Goal: Task Accomplishment & Management: Use online tool/utility

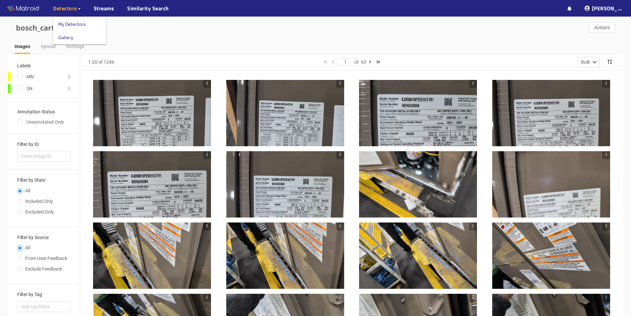
click at [68, 7] on span "Detectors" at bounding box center [65, 8] width 24 height 8
click at [69, 23] on link "My Detectors" at bounding box center [71, 24] width 27 height 13
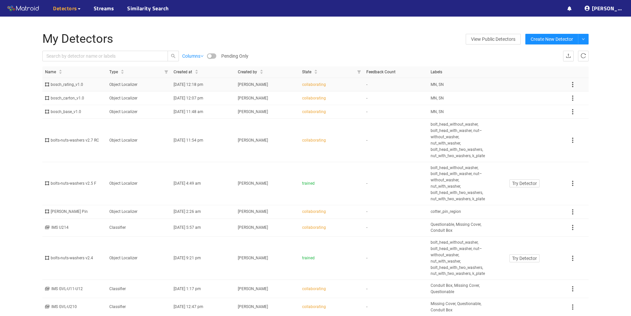
click at [75, 85] on div "bosch_rating_v1.0" at bounding box center [74, 85] width 59 height 6
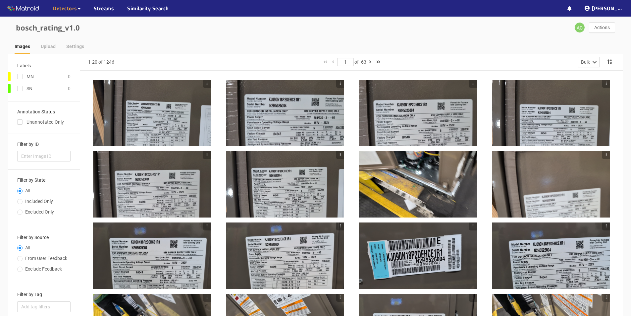
click at [144, 108] on div at bounding box center [152, 113] width 118 height 66
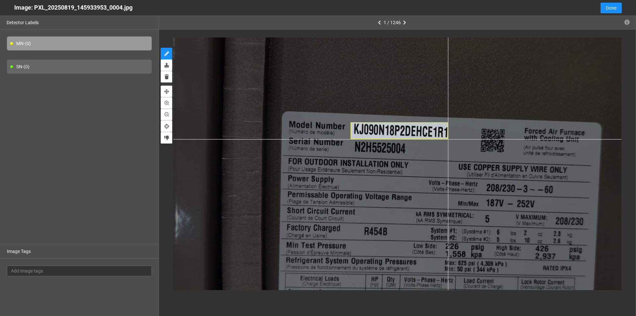
click at [448, 139] on div at bounding box center [410, 174] width 583 height 328
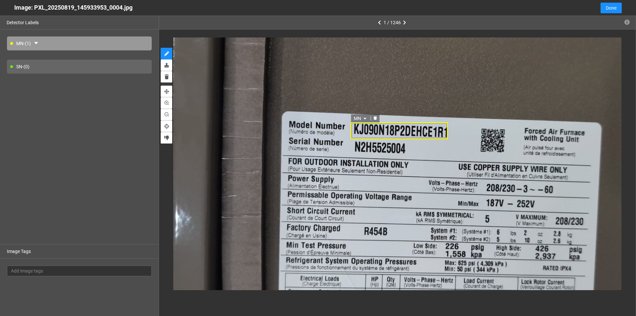
click at [366, 118] on icon "caret-down" at bounding box center [365, 119] width 4 height 4
click at [359, 128] on div "MN" at bounding box center [361, 129] width 12 height 7
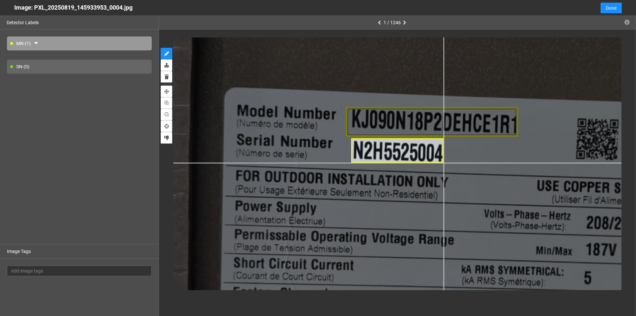
click at [443, 163] on div at bounding box center [450, 199] width 1031 height 580
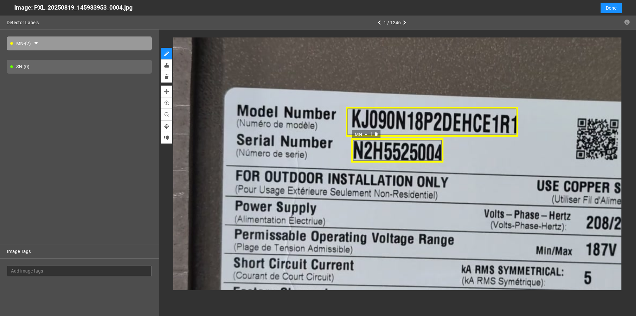
click at [364, 133] on span "MN" at bounding box center [362, 134] width 14 height 7
click at [357, 158] on div "SN" at bounding box center [362, 155] width 12 height 7
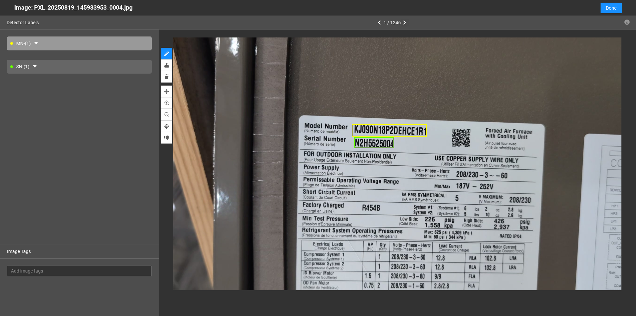
click at [401, 23] on button "button" at bounding box center [405, 23] width 8 height 8
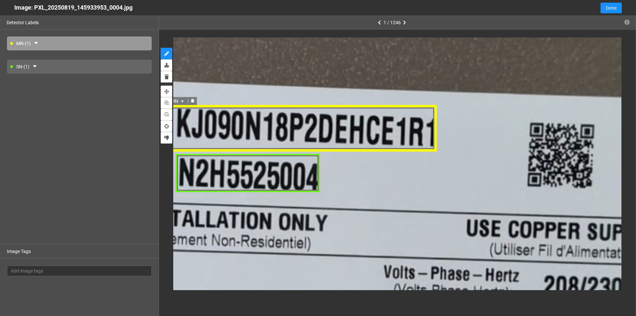
click at [409, 138] on div "MN" at bounding box center [302, 129] width 269 height 46
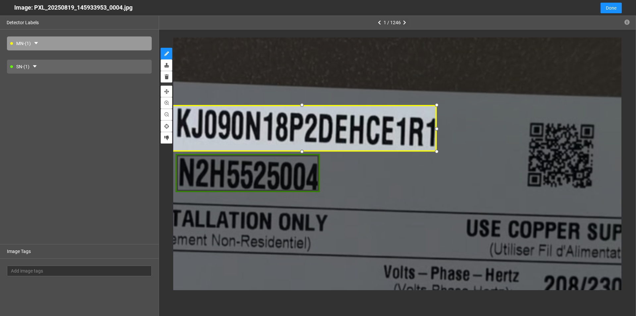
click at [437, 132] on div at bounding box center [436, 128] width 9 height 9
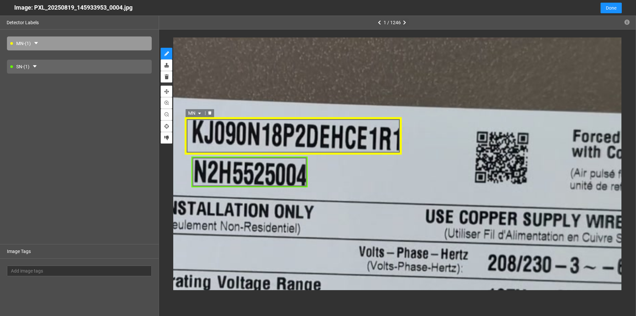
click at [195, 136] on div "MN" at bounding box center [293, 136] width 216 height 37
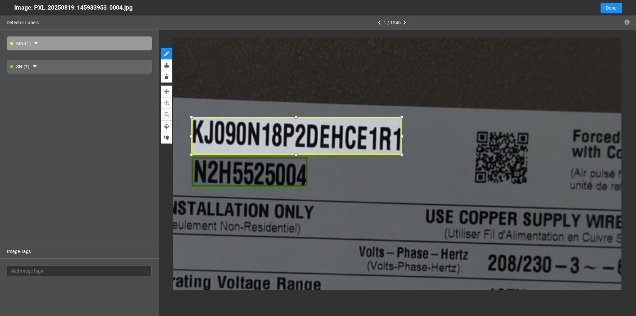
click at [190, 137] on div at bounding box center [191, 136] width 9 height 9
click at [299, 150] on div at bounding box center [296, 152] width 9 height 9
click at [297, 151] on div at bounding box center [296, 151] width 9 height 9
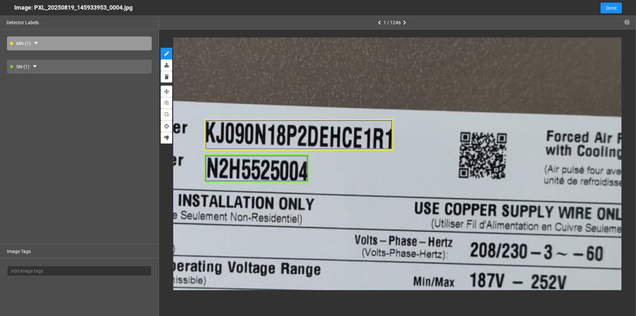
click at [405, 23] on icon "button" at bounding box center [404, 22] width 3 height 5
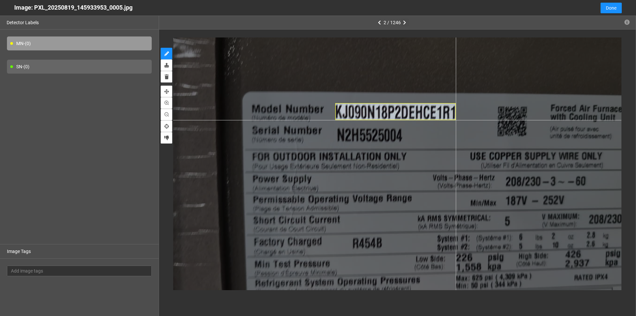
click at [456, 120] on div at bounding box center [397, 163] width 448 height 252
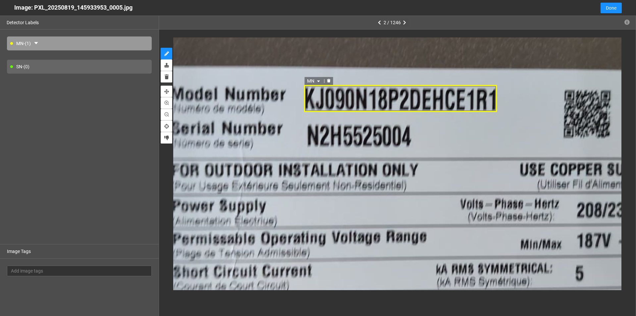
click at [329, 80] on icon "delete" at bounding box center [328, 81] width 3 height 4
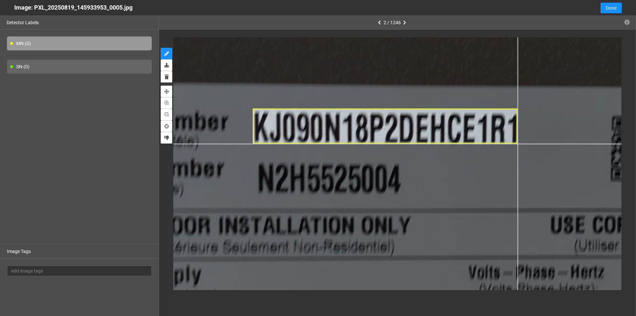
click at [518, 144] on div at bounding box center [390, 241] width 986 height 555
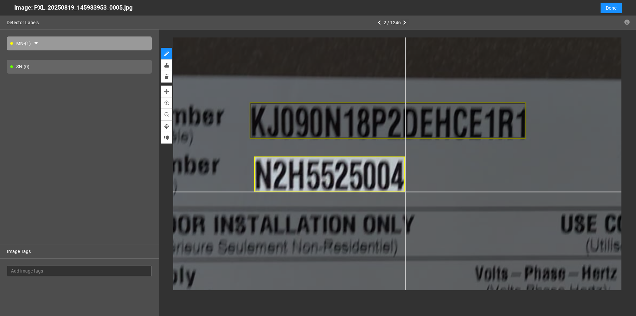
click at [405, 192] on div at bounding box center [393, 242] width 1031 height 580
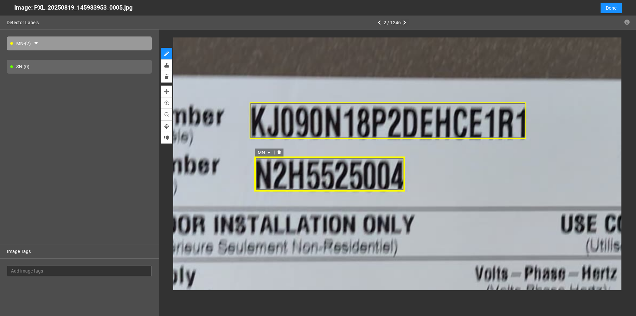
click at [269, 153] on icon "caret-down" at bounding box center [268, 153] width 3 height 2
click at [265, 176] on div "SN" at bounding box center [265, 173] width 12 height 7
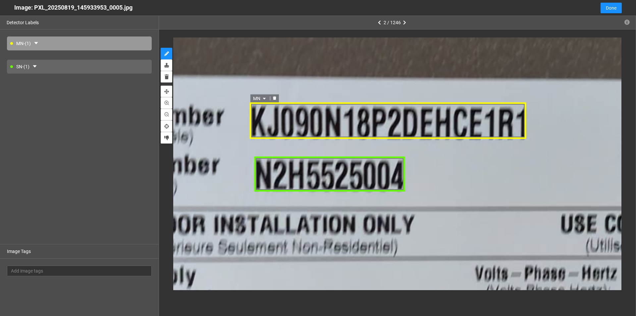
click at [283, 115] on div "MN" at bounding box center [388, 120] width 277 height 37
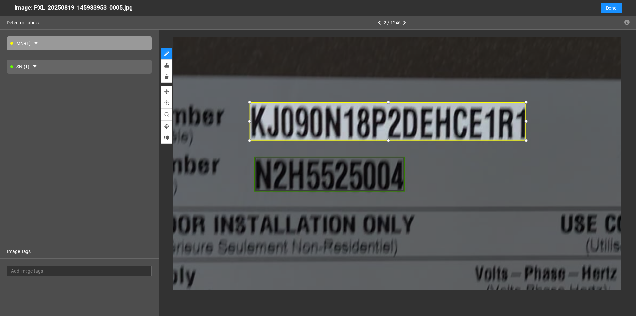
click at [389, 142] on div at bounding box center [388, 141] width 8 height 8
click at [525, 122] on div at bounding box center [527, 121] width 8 height 8
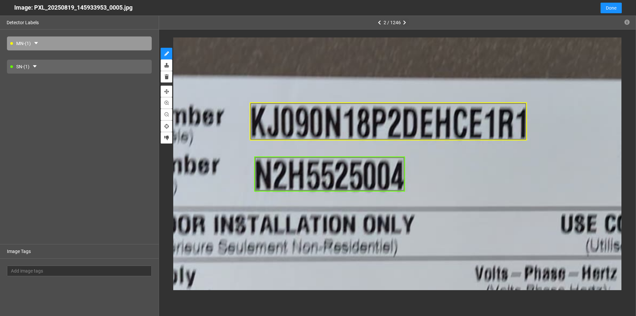
click at [404, 22] on icon "button" at bounding box center [404, 22] width 3 height 5
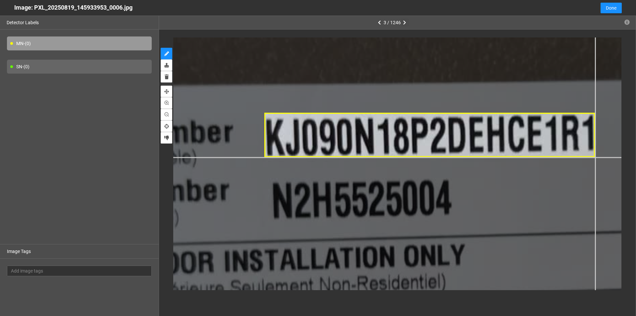
click at [595, 157] on div at bounding box center [496, 229] width 1300 height 731
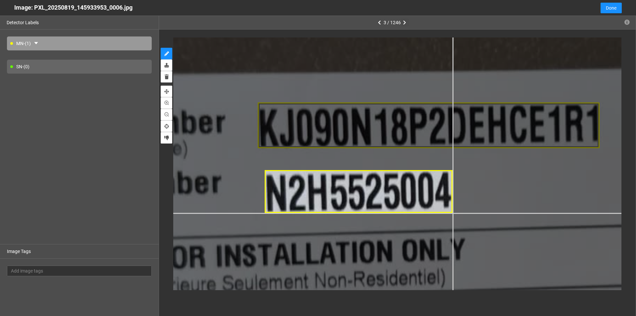
click at [453, 213] on div at bounding box center [496, 223] width 1345 height 756
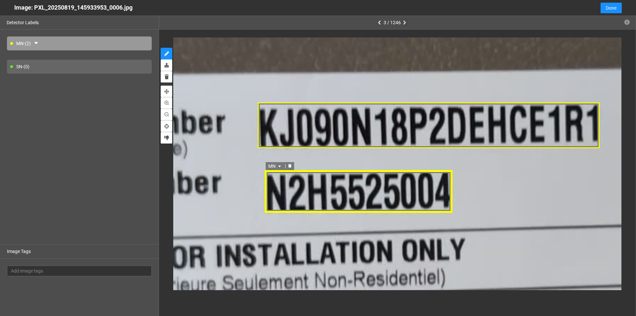
click at [280, 165] on icon "caret-down" at bounding box center [280, 166] width 4 height 4
click at [276, 186] on div "SN" at bounding box center [276, 186] width 12 height 7
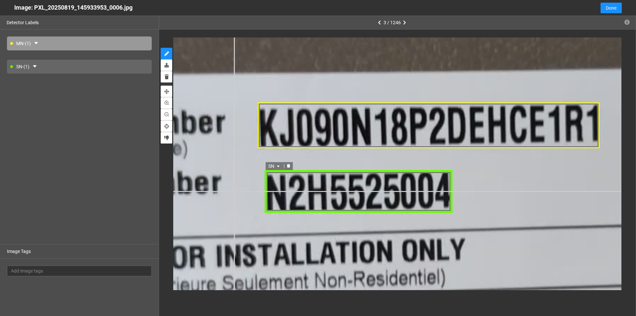
click at [234, 191] on div "SN SN MN SN MN SN" at bounding box center [496, 223] width 1345 height 756
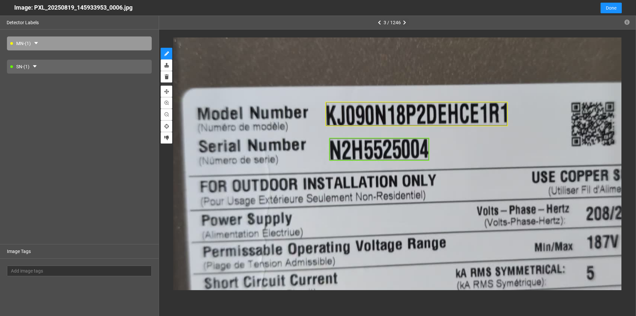
click at [404, 21] on icon "button" at bounding box center [404, 22] width 3 height 5
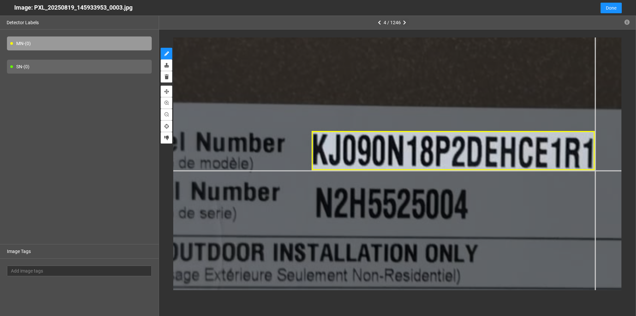
click at [595, 170] on div at bounding box center [475, 209] width 1435 height 807
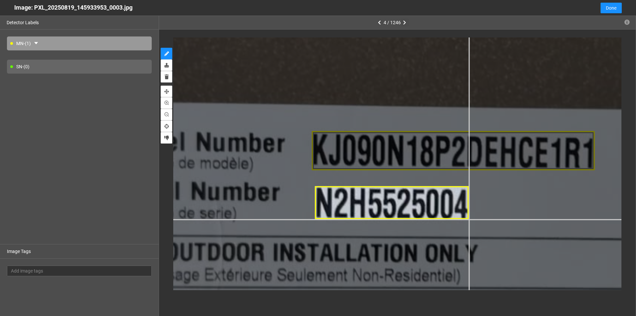
click at [469, 219] on div at bounding box center [475, 209] width 1435 height 807
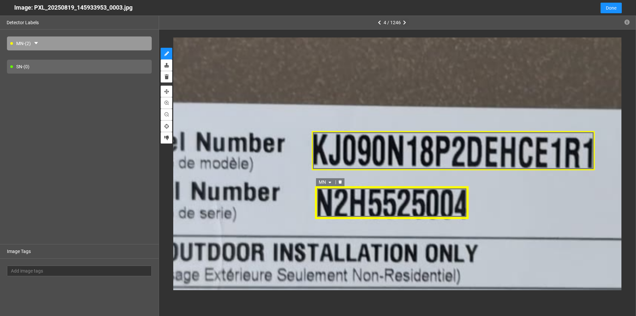
click at [329, 182] on icon "caret-down" at bounding box center [330, 182] width 4 height 4
click at [328, 204] on div "SN" at bounding box center [326, 202] width 12 height 7
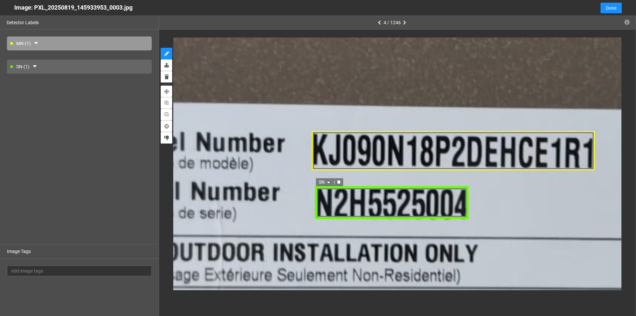
click at [369, 209] on div "SN" at bounding box center [392, 202] width 154 height 33
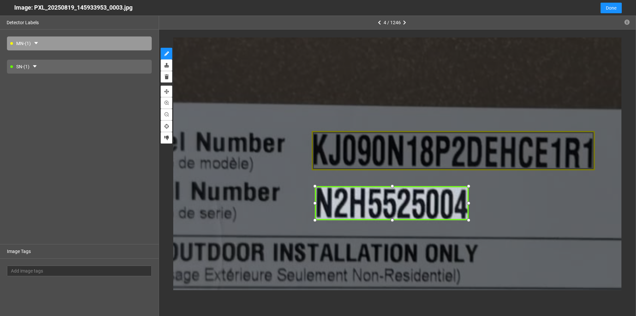
click at [392, 220] on div at bounding box center [392, 220] width 9 height 9
click at [470, 203] on div at bounding box center [469, 203] width 9 height 9
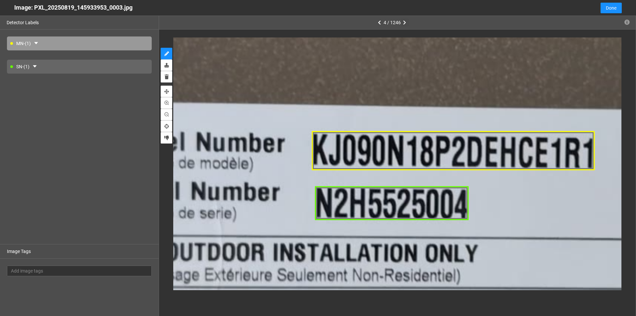
click at [405, 24] on icon "button" at bounding box center [404, 22] width 3 height 5
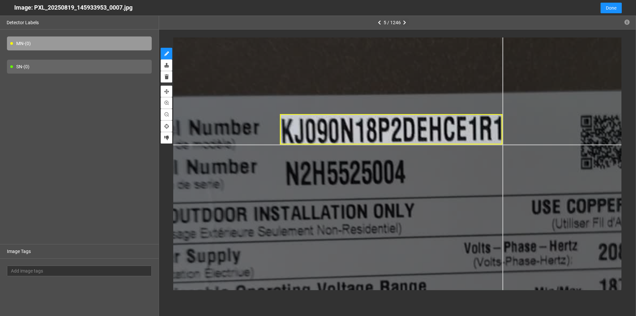
click at [502, 144] on div at bounding box center [431, 217] width 1031 height 580
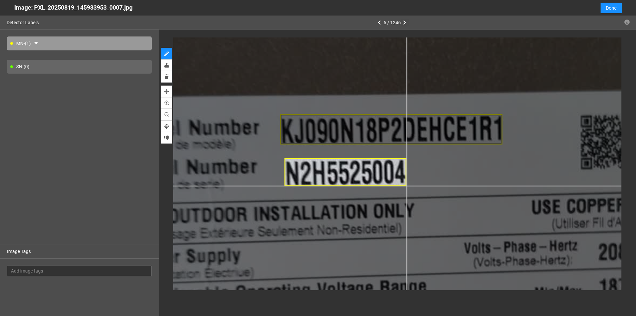
click at [407, 186] on div at bounding box center [431, 217] width 1031 height 580
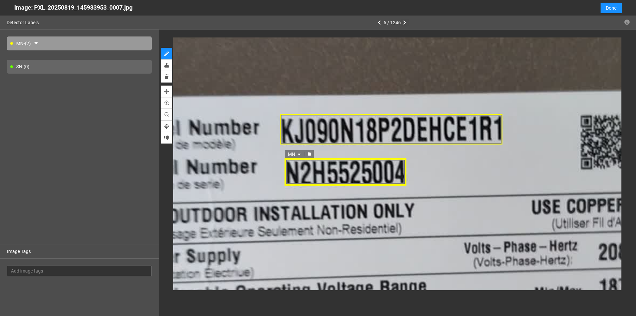
click at [301, 152] on icon "caret-down" at bounding box center [299, 154] width 4 height 4
click at [293, 180] on div "SN" at bounding box center [295, 175] width 20 height 11
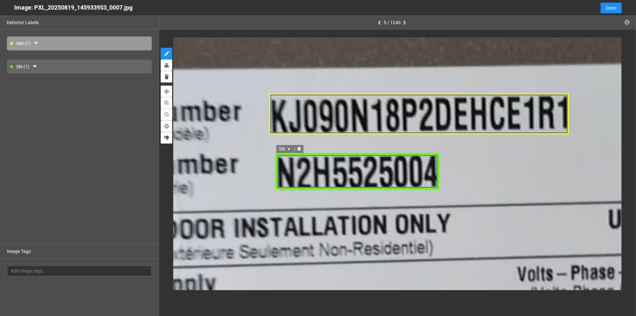
click at [311, 176] on div "SN" at bounding box center [357, 171] width 165 height 37
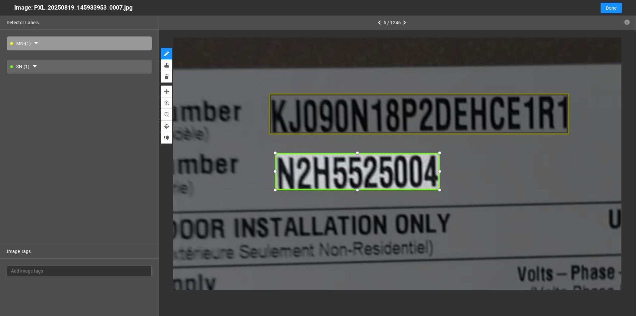
click at [358, 189] on div at bounding box center [357, 190] width 9 height 9
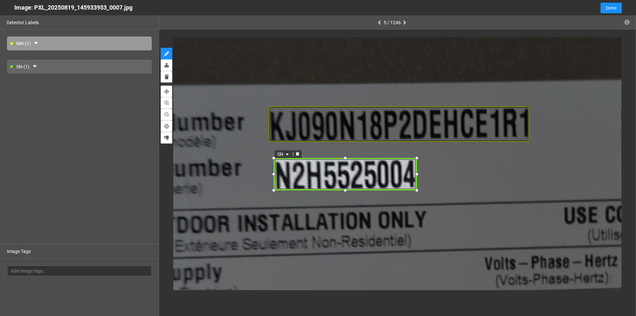
click at [403, 37] on div "SN" at bounding box center [397, 163] width 477 height 268
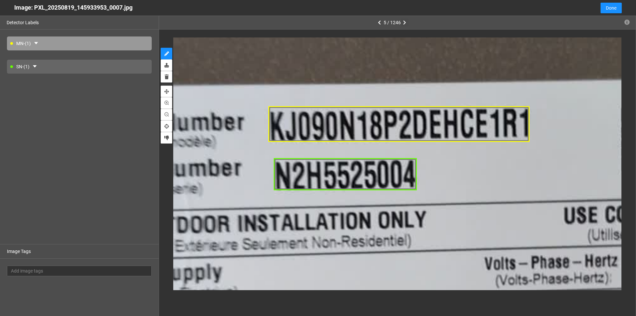
click at [404, 22] on icon "button" at bounding box center [404, 22] width 3 height 5
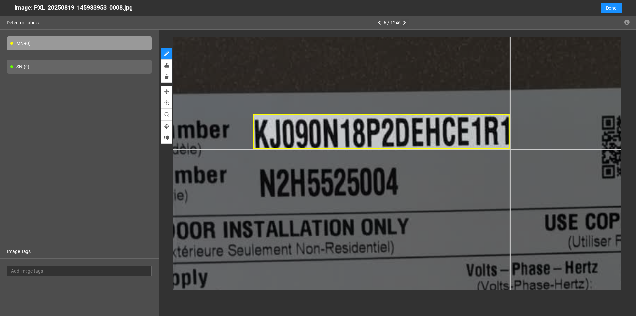
click at [510, 149] on div at bounding box center [439, 284] width 1345 height 756
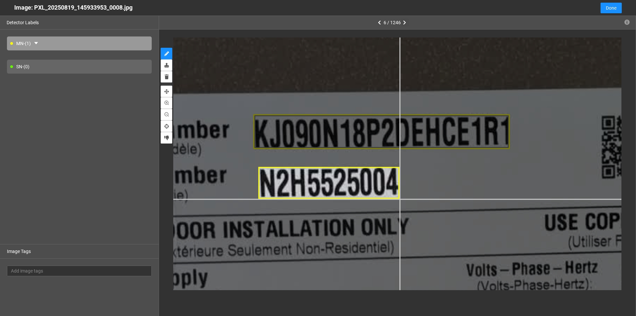
click at [399, 199] on div at bounding box center [439, 284] width 1345 height 756
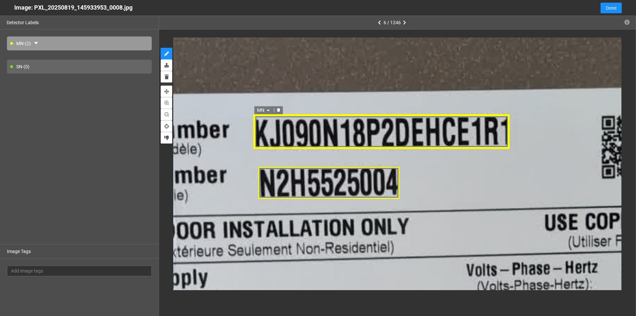
click at [488, 133] on div "MN" at bounding box center [382, 132] width 256 height 35
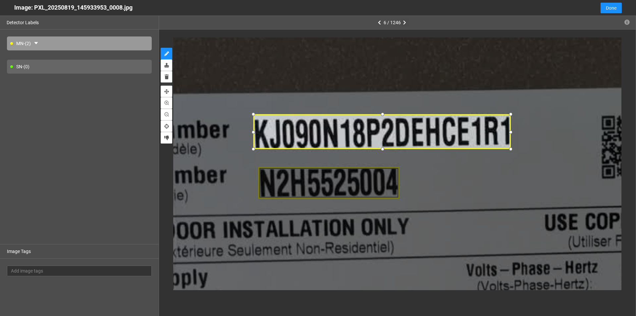
click at [511, 132] on div at bounding box center [511, 132] width 9 height 9
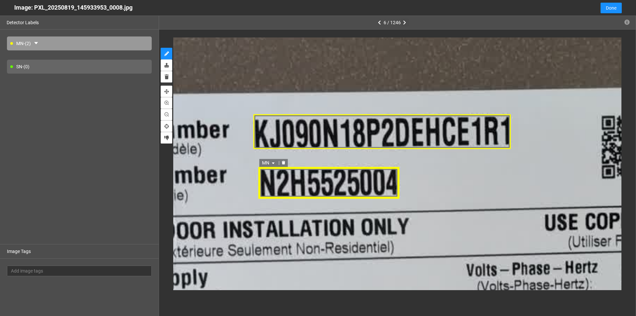
click at [272, 164] on icon "caret-down" at bounding box center [274, 164] width 4 height 4
click at [272, 184] on div "SN" at bounding box center [270, 184] width 12 height 7
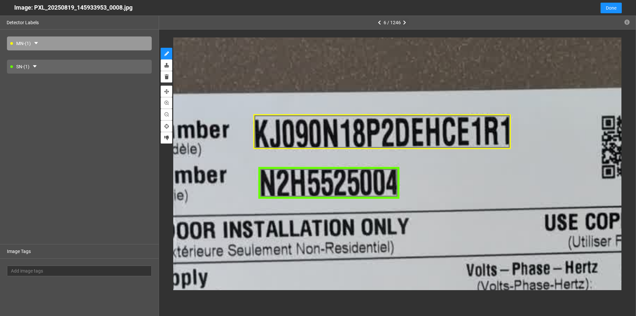
click at [404, 20] on icon "button" at bounding box center [404, 22] width 3 height 5
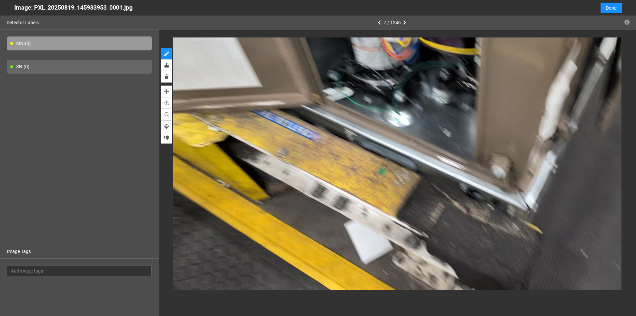
click at [405, 24] on icon "button" at bounding box center [404, 22] width 3 height 5
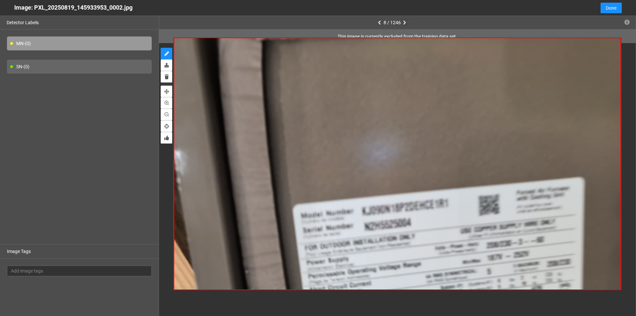
click at [405, 22] on icon "button" at bounding box center [404, 22] width 3 height 5
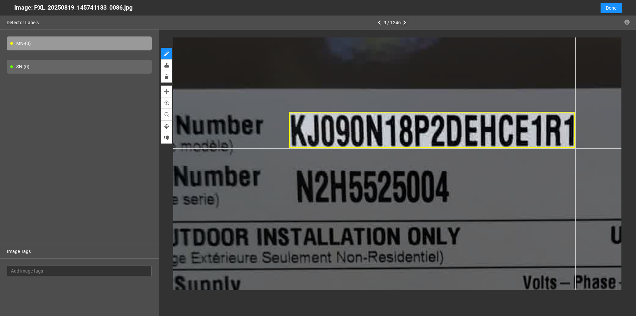
click at [575, 148] on div at bounding box center [498, 266] width 1166 height 656
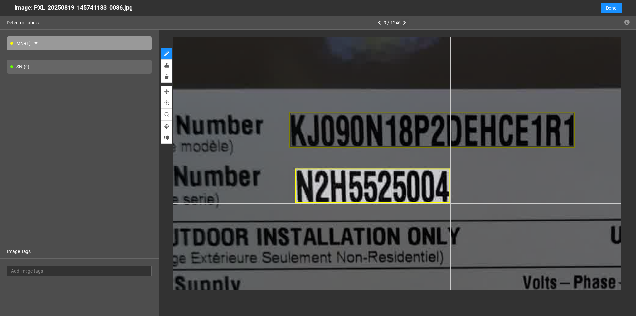
click at [451, 203] on div at bounding box center [498, 266] width 1166 height 656
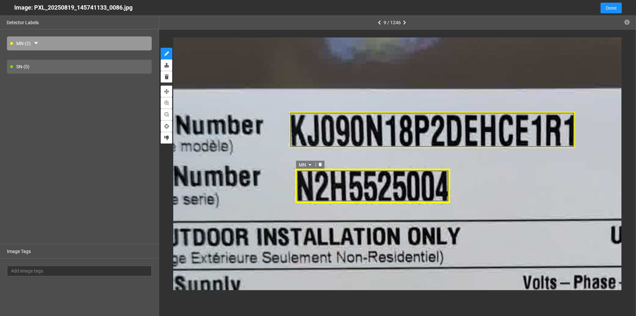
click at [311, 163] on icon "caret-down" at bounding box center [310, 165] width 4 height 4
click at [304, 189] on div "SN" at bounding box center [307, 185] width 12 height 7
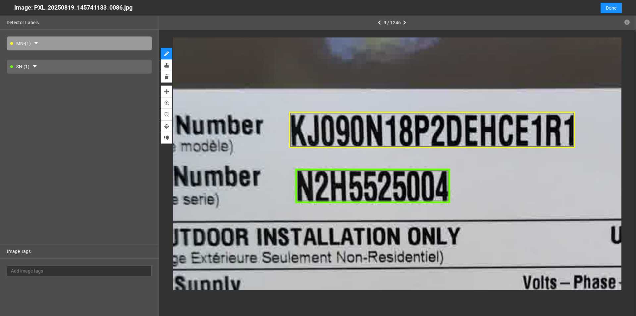
click at [404, 24] on icon "button" at bounding box center [404, 22] width 3 height 5
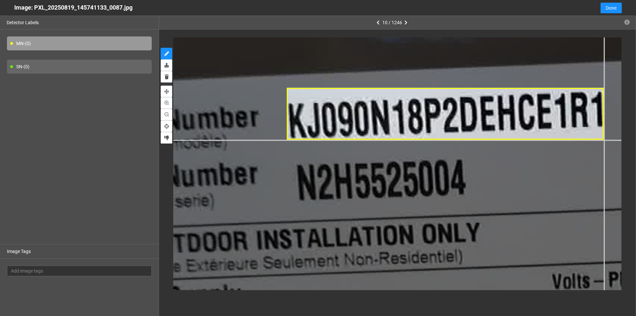
click at [604, 140] on div at bounding box center [537, 315] width 1435 height 807
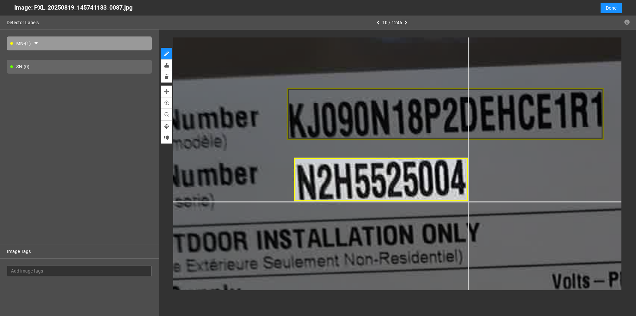
click at [468, 202] on div at bounding box center [537, 315] width 1435 height 807
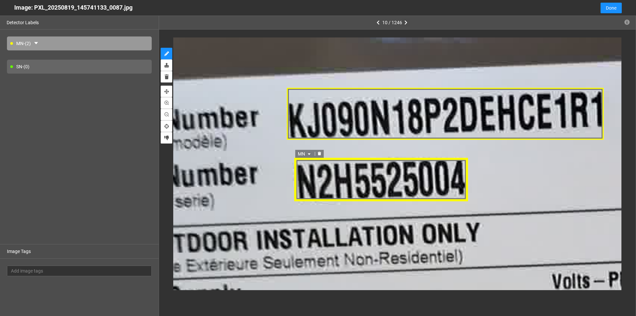
click at [309, 152] on icon "caret-down" at bounding box center [309, 154] width 4 height 4
click at [309, 174] on div "SN" at bounding box center [305, 174] width 12 height 7
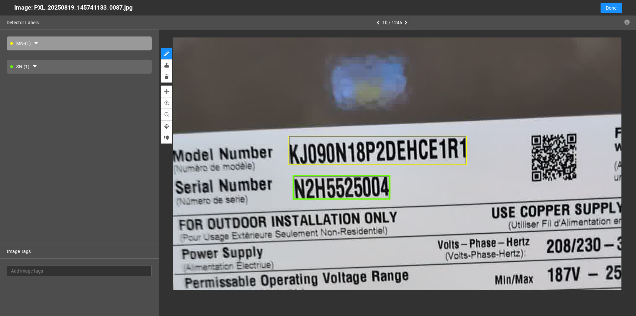
click at [406, 23] on icon "button" at bounding box center [406, 22] width 3 height 5
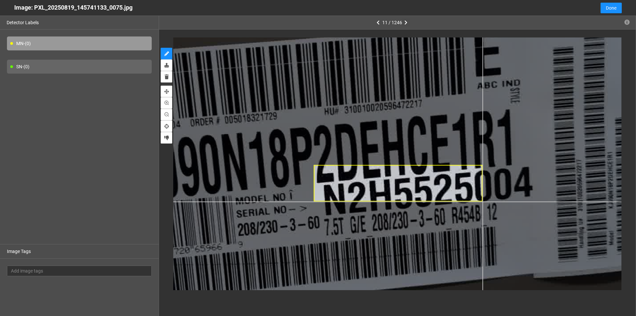
click at [483, 201] on div at bounding box center [338, 160] width 852 height 479
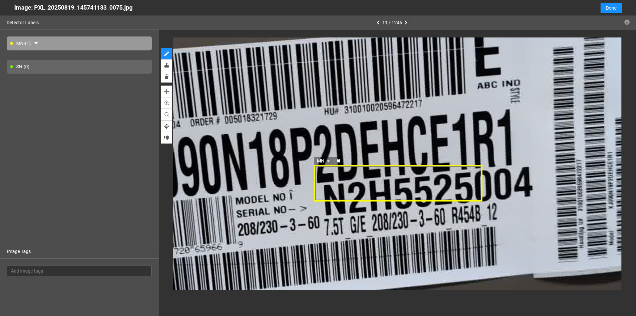
click at [339, 162] on icon "delete" at bounding box center [338, 161] width 3 height 4
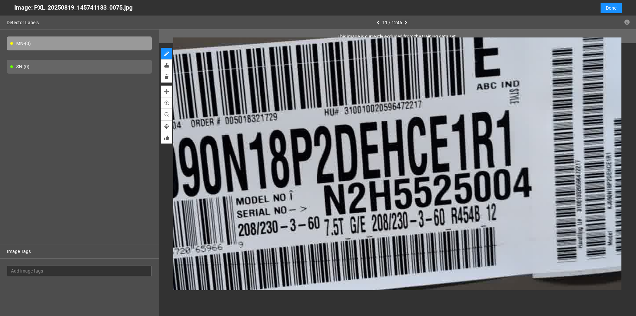
click at [406, 22] on icon "button" at bounding box center [406, 22] width 3 height 5
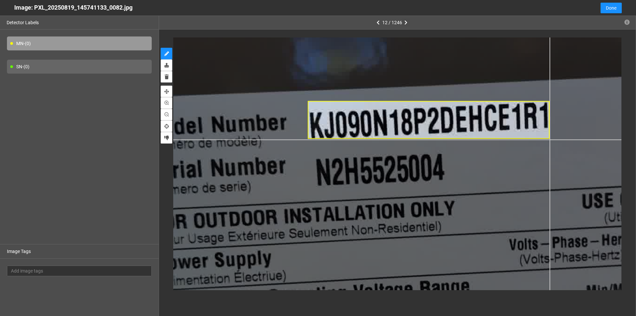
click at [550, 139] on div at bounding box center [446, 212] width 897 height 504
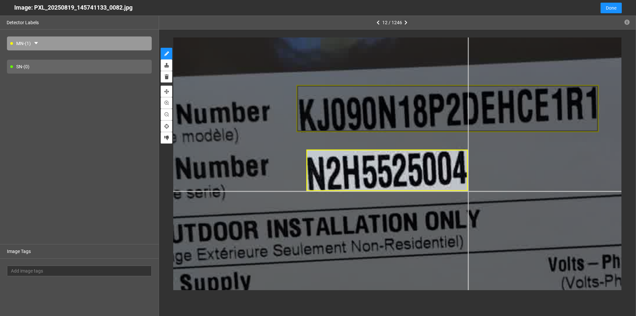
click at [468, 191] on div at bounding box center [470, 224] width 1121 height 631
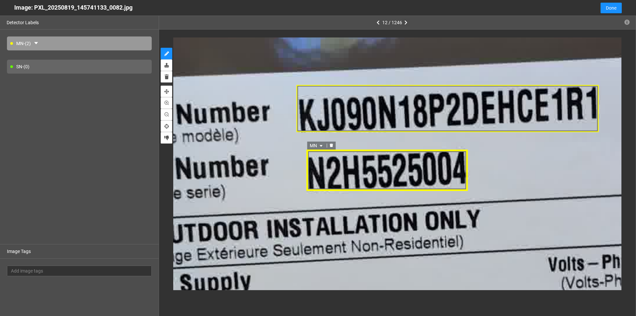
click at [323, 147] on icon "caret-down" at bounding box center [321, 146] width 4 height 4
click at [315, 163] on div "SN" at bounding box center [317, 166] width 12 height 7
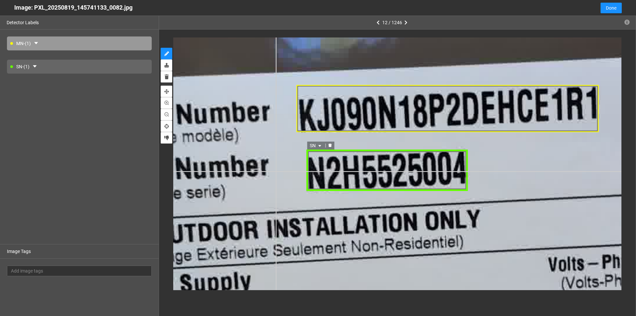
click at [276, 171] on div "SN SN MN SN MN SN" at bounding box center [470, 224] width 1121 height 631
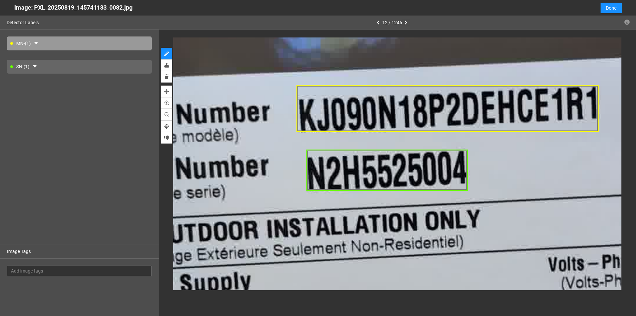
click at [405, 21] on icon "button" at bounding box center [406, 22] width 3 height 5
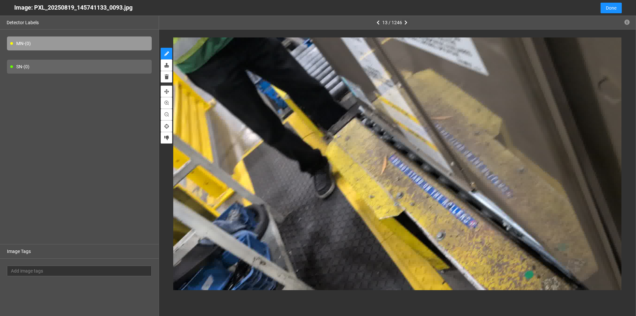
click at [405, 22] on icon "button" at bounding box center [406, 22] width 3 height 5
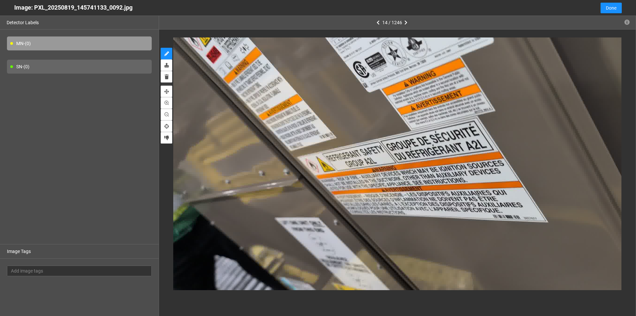
click at [405, 22] on icon "button" at bounding box center [406, 22] width 3 height 5
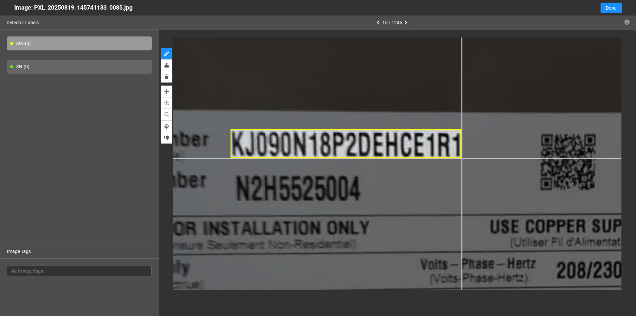
click at [462, 158] on div at bounding box center [531, 256] width 1255 height 706
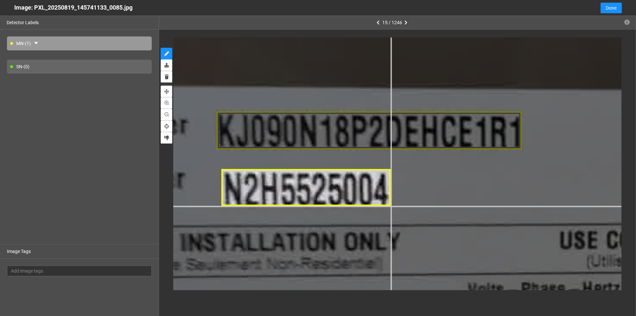
click at [391, 206] on div at bounding box center [614, 278] width 1659 height 933
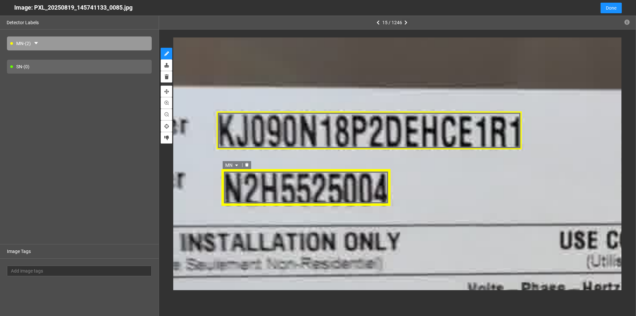
click at [236, 163] on div "MN" at bounding box center [233, 165] width 20 height 8
click at [235, 184] on div "SN" at bounding box center [233, 186] width 12 height 7
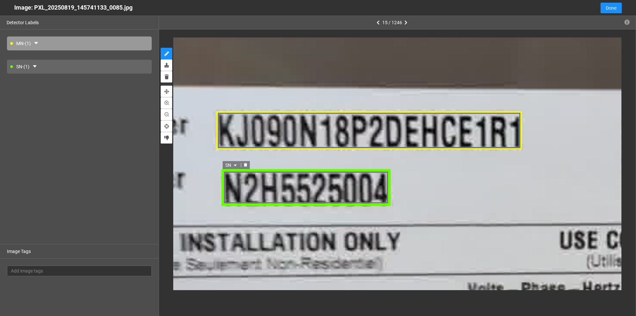
click at [271, 202] on div "SN SN MN SN MN SN" at bounding box center [306, 187] width 169 height 37
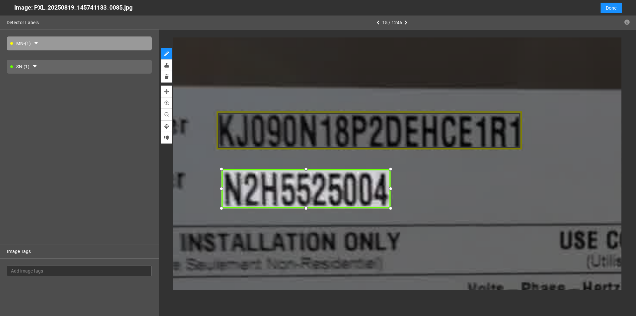
click at [307, 208] on div at bounding box center [306, 208] width 9 height 9
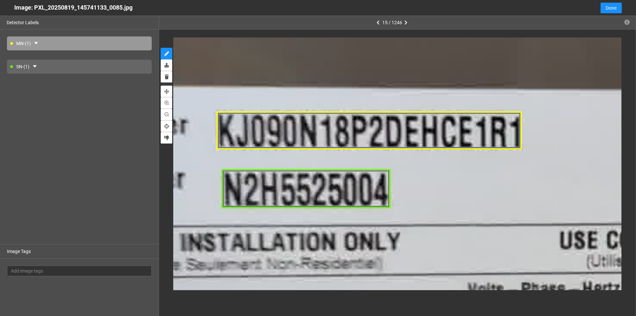
click at [406, 22] on icon "button" at bounding box center [406, 22] width 3 height 5
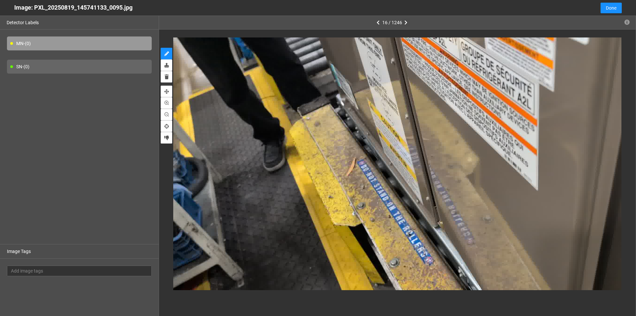
click at [406, 22] on icon "button" at bounding box center [406, 22] width 3 height 5
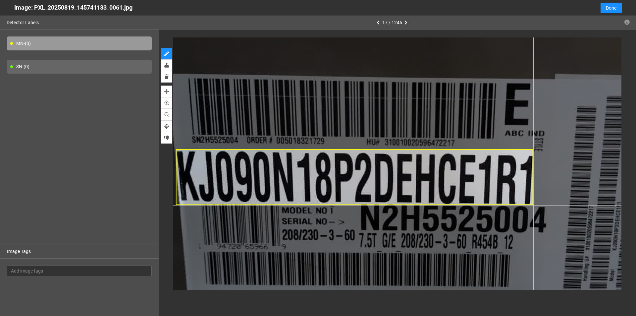
click at [533, 205] on div at bounding box center [433, 158] width 717 height 404
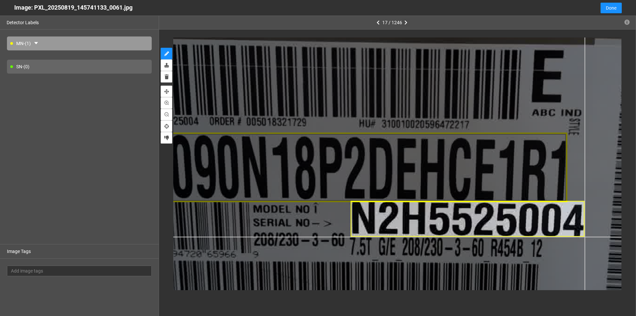
click at [585, 237] on div at bounding box center [443, 143] width 897 height 504
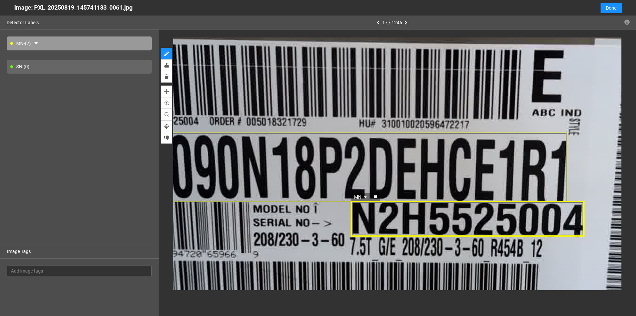
drag, startPoint x: 456, startPoint y: 215, endPoint x: 366, endPoint y: 197, distance: 91.3
click at [366, 197] on icon "caret-down" at bounding box center [365, 197] width 4 height 4
click at [362, 218] on div "SN" at bounding box center [361, 217] width 12 height 7
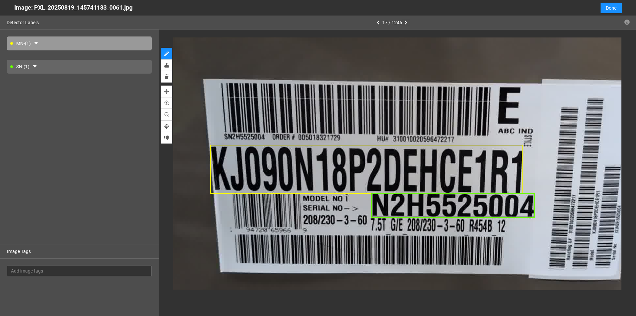
click at [406, 23] on icon "button" at bounding box center [406, 22] width 3 height 5
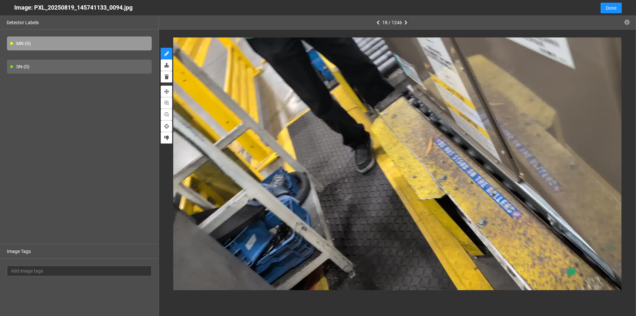
click at [406, 23] on icon "button" at bounding box center [406, 22] width 3 height 5
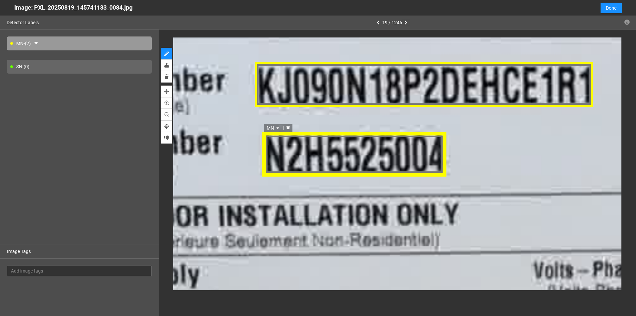
click at [279, 129] on icon "caret-down" at bounding box center [277, 128] width 4 height 4
click at [275, 148] on div "SN" at bounding box center [273, 148] width 12 height 7
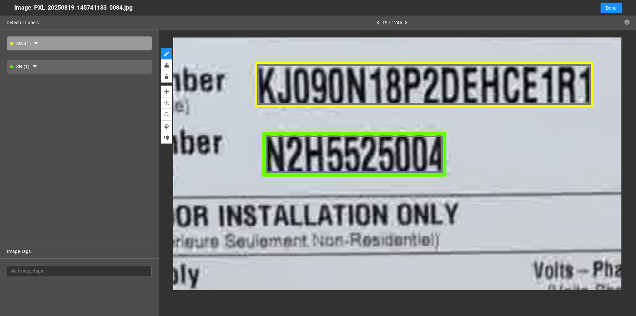
click at [405, 23] on icon "button" at bounding box center [406, 22] width 3 height 5
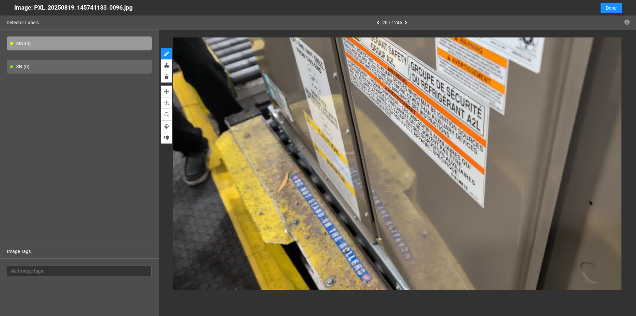
click at [405, 23] on icon "button" at bounding box center [406, 22] width 3 height 5
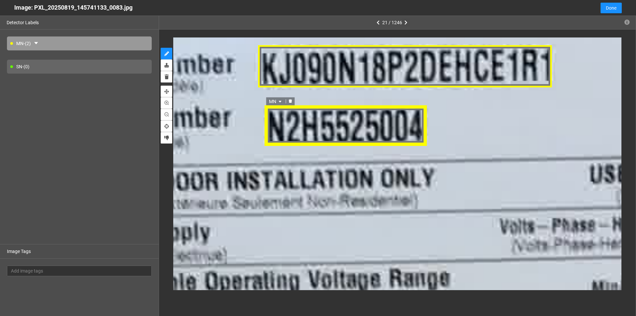
click at [281, 101] on icon "caret-down" at bounding box center [279, 102] width 3 height 2
click at [278, 119] on div "SN" at bounding box center [276, 122] width 12 height 7
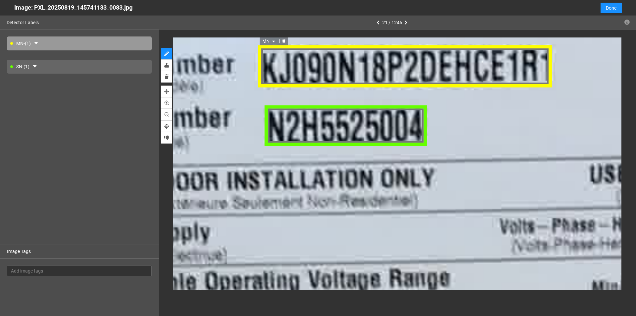
click at [527, 62] on div "MN" at bounding box center [405, 66] width 294 height 42
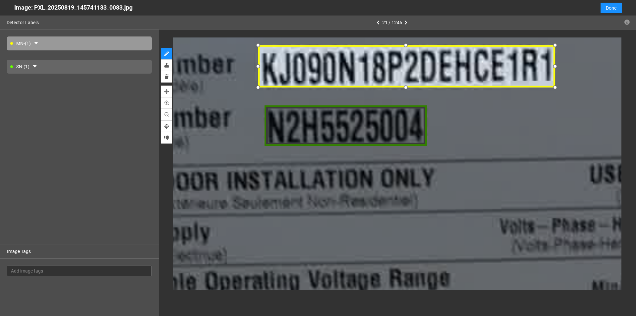
click at [553, 66] on div at bounding box center [555, 67] width 10 height 10
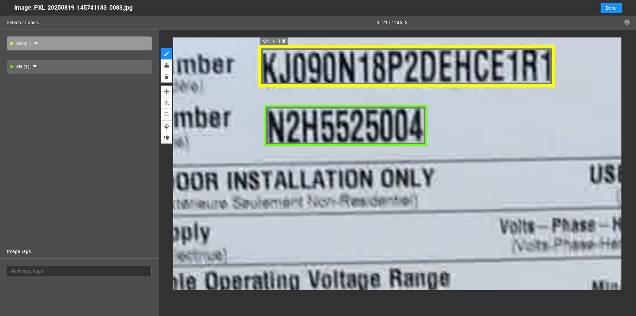
click at [548, 64] on div "MN" at bounding box center [406, 66] width 296 height 42
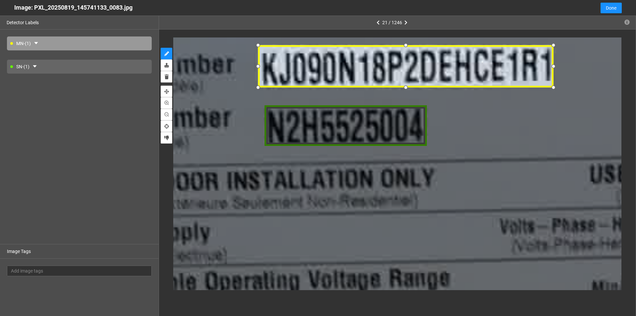
click at [554, 65] on div at bounding box center [554, 67] width 10 height 10
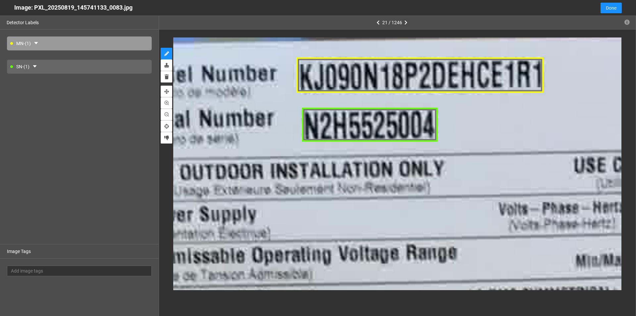
click at [406, 21] on icon "button" at bounding box center [406, 22] width 3 height 5
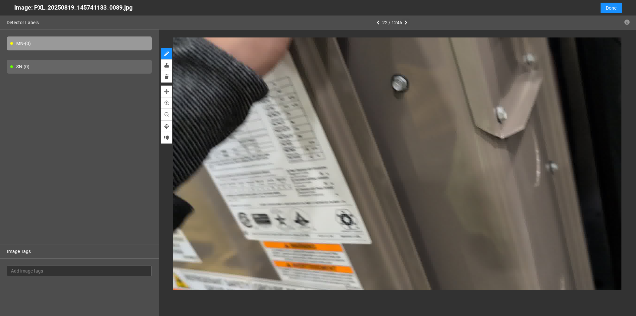
click at [406, 23] on icon "button" at bounding box center [406, 22] width 3 height 5
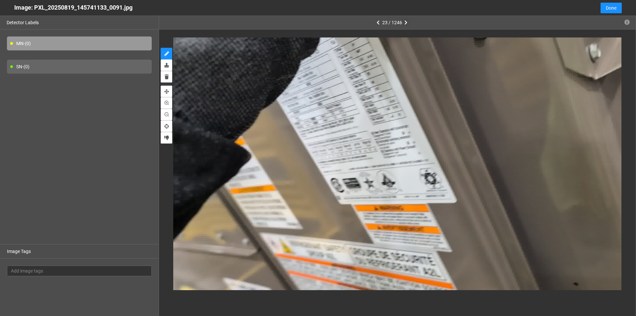
click at [407, 22] on icon "button" at bounding box center [406, 22] width 3 height 5
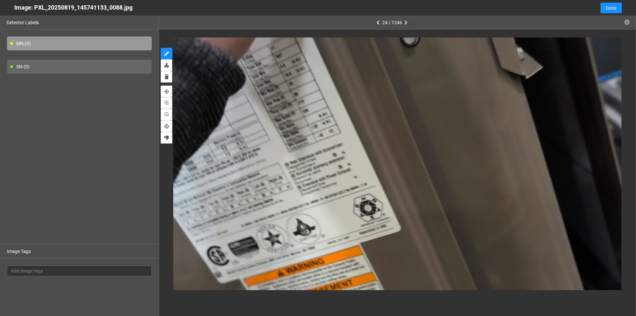
click at [407, 22] on icon "button" at bounding box center [406, 22] width 3 height 5
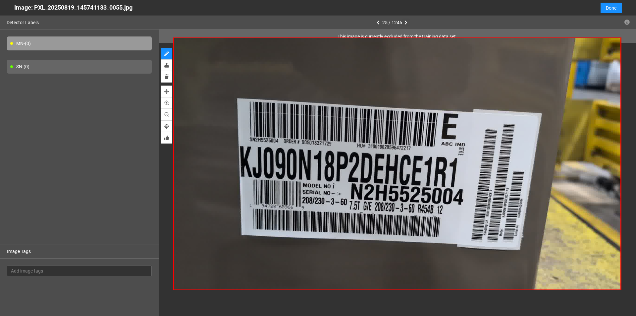
click at [406, 21] on icon "button" at bounding box center [406, 22] width 3 height 5
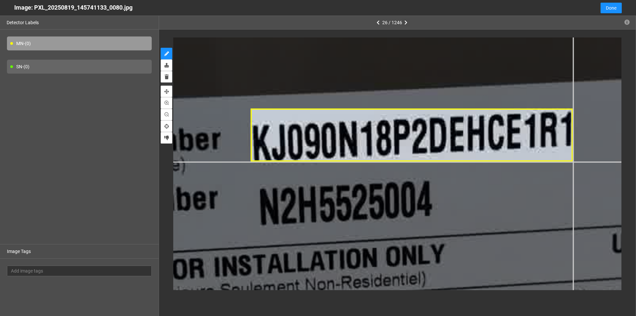
click at [573, 162] on div at bounding box center [361, 231] width 1524 height 857
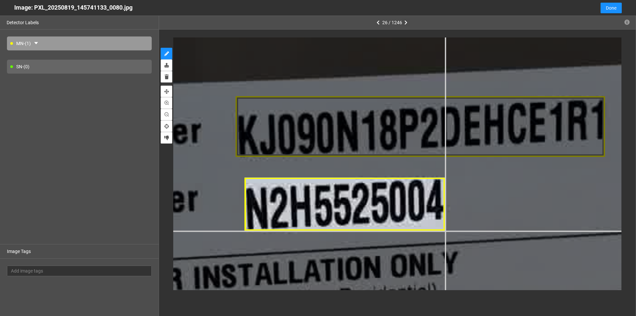
click at [445, 230] on div at bounding box center [363, 237] width 1748 height 983
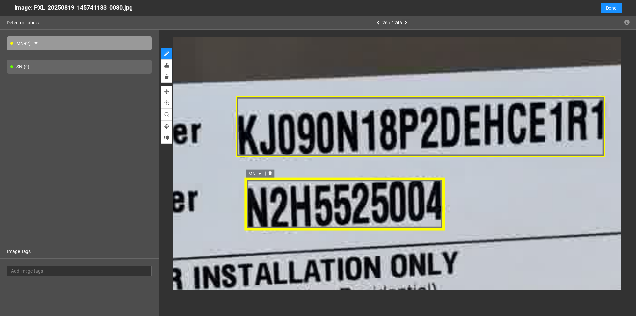
click at [260, 174] on icon "caret-down" at bounding box center [260, 174] width 3 height 2
click at [256, 194] on div "SN" at bounding box center [256, 195] width 12 height 7
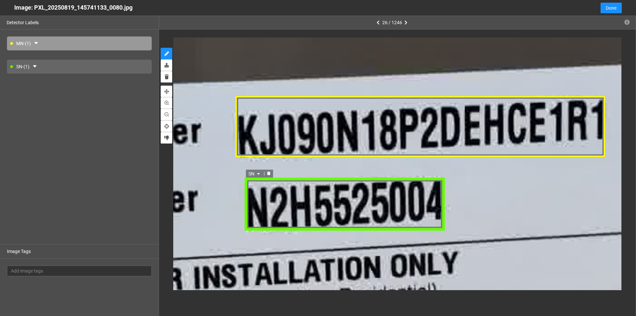
click at [273, 215] on div "SN" at bounding box center [345, 204] width 200 height 52
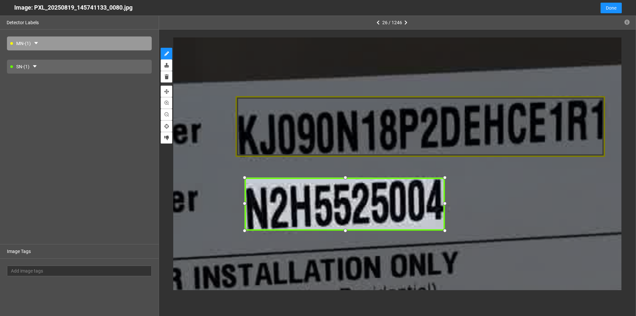
click at [243, 203] on div at bounding box center [244, 203] width 9 height 9
click at [344, 231] on div at bounding box center [344, 231] width 9 height 9
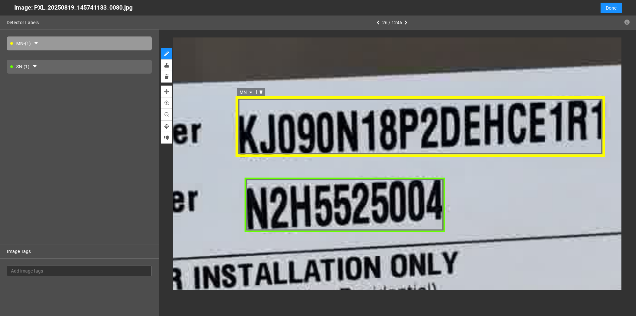
click at [326, 119] on div "MN" at bounding box center [420, 127] width 370 height 62
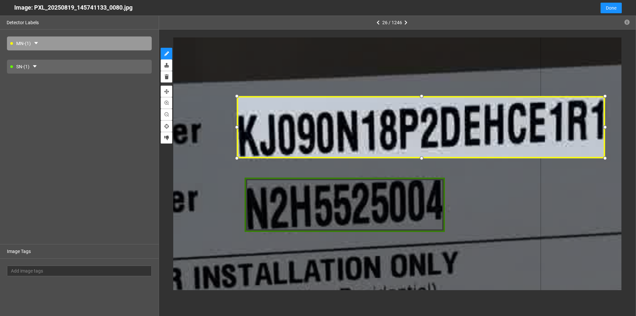
click at [238, 157] on div at bounding box center [236, 157] width 9 height 9
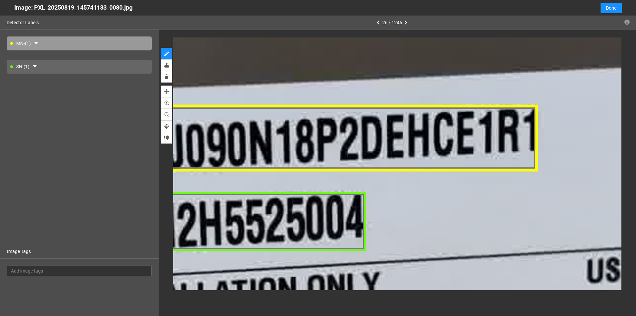
click at [522, 138] on div "MN" at bounding box center [340, 137] width 397 height 67
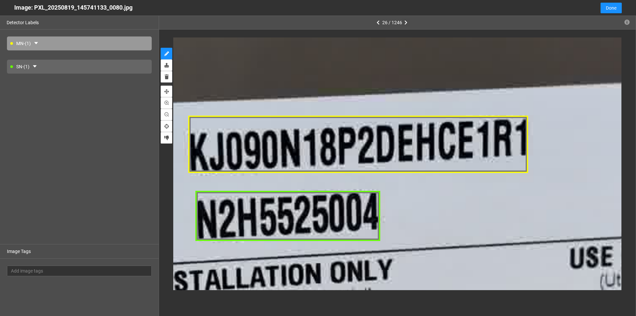
click at [407, 22] on icon "button" at bounding box center [406, 22] width 3 height 5
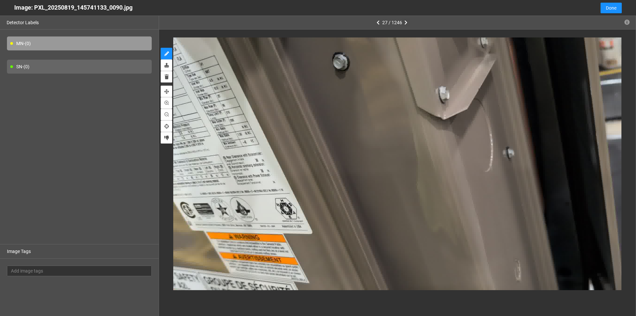
click at [406, 22] on icon "button" at bounding box center [406, 22] width 3 height 5
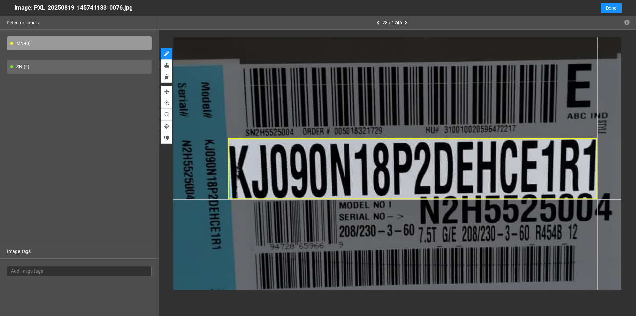
click at [597, 199] on div at bounding box center [431, 173] width 852 height 479
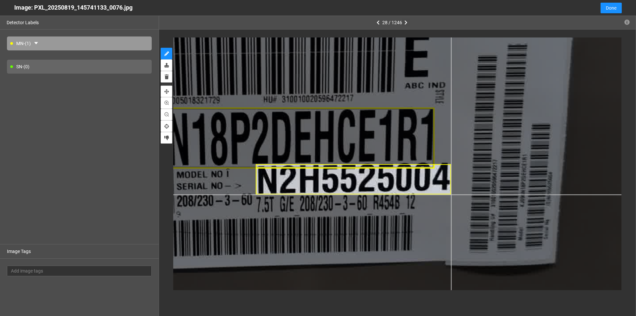
click at [451, 194] on div at bounding box center [269, 143] width 852 height 479
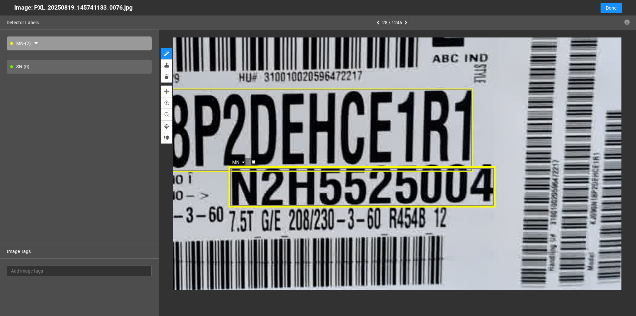
click at [243, 161] on icon "caret-down" at bounding box center [244, 163] width 4 height 4
click at [238, 183] on div "SN" at bounding box center [240, 183] width 12 height 7
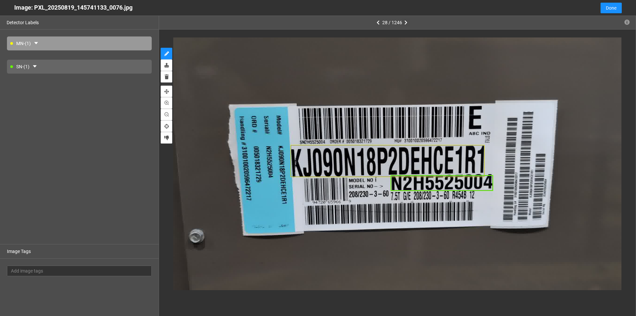
click at [406, 23] on icon "button" at bounding box center [406, 22] width 3 height 5
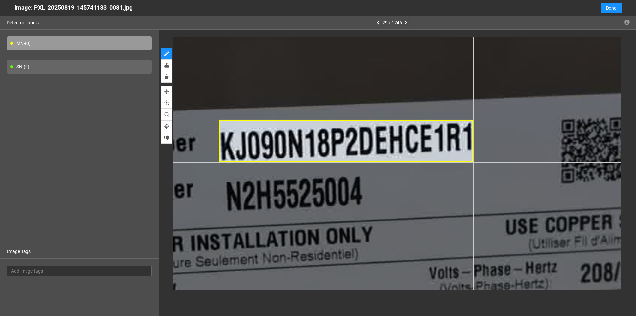
click at [473, 163] on div at bounding box center [349, 250] width 1435 height 807
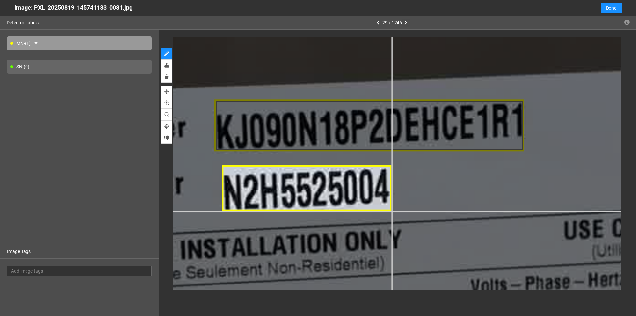
click at [392, 211] on div at bounding box center [372, 259] width 1748 height 983
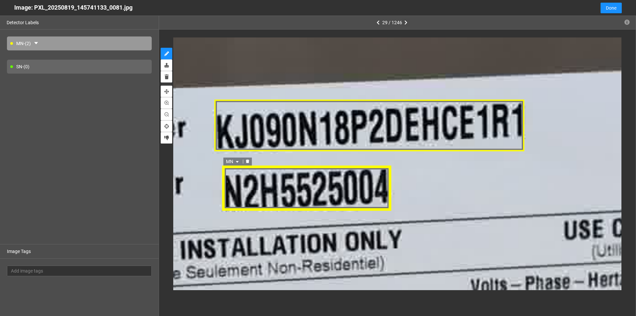
click at [238, 159] on span "MN" at bounding box center [233, 161] width 14 height 7
click at [233, 184] on div "SN" at bounding box center [234, 183] width 12 height 7
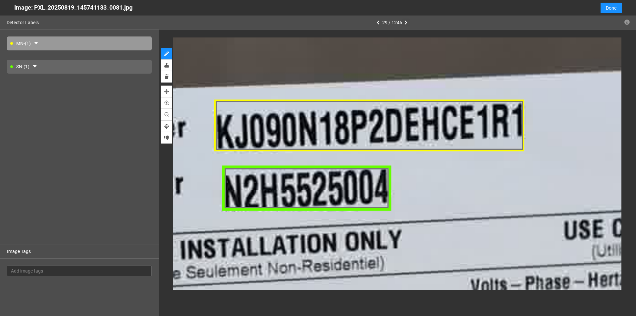
click at [406, 20] on button "button" at bounding box center [406, 23] width 8 height 8
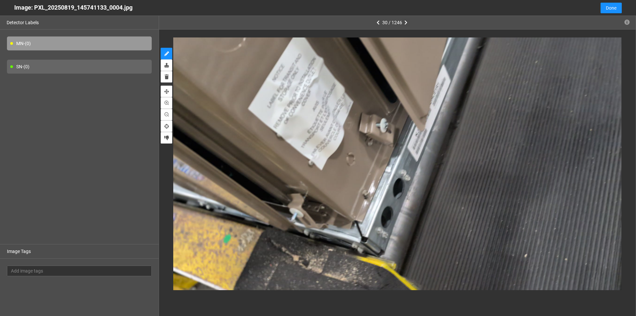
click at [406, 21] on icon "button" at bounding box center [406, 22] width 3 height 5
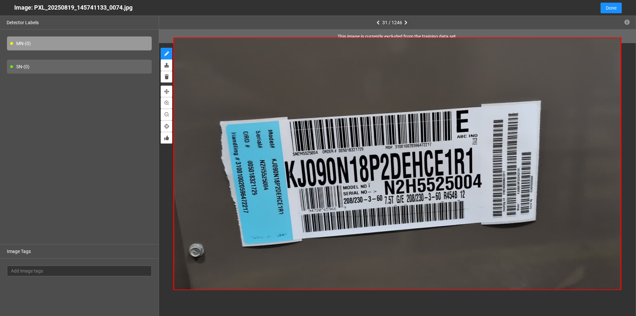
click at [407, 22] on icon "button" at bounding box center [406, 22] width 3 height 5
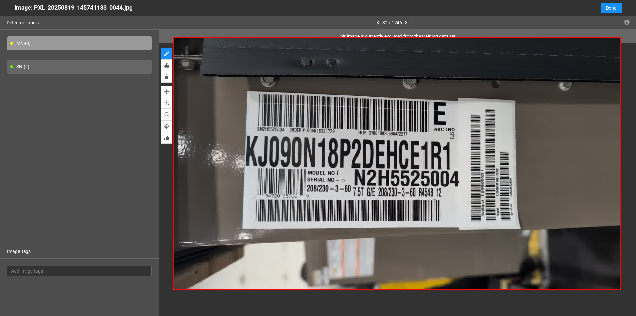
click at [406, 22] on icon "button" at bounding box center [406, 22] width 3 height 5
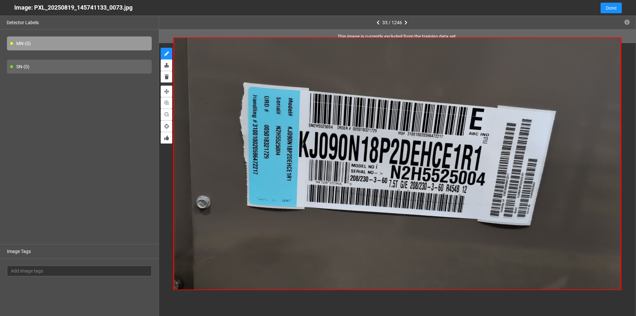
click at [406, 22] on icon "button" at bounding box center [406, 22] width 3 height 5
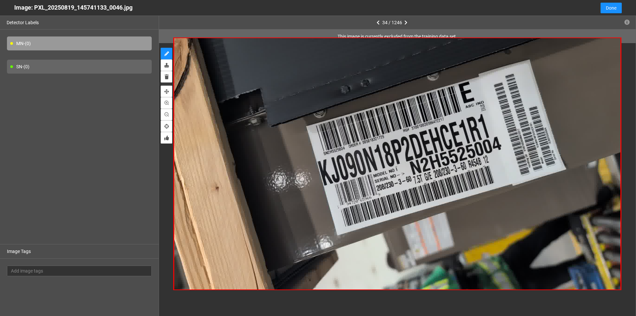
click at [406, 21] on icon "button" at bounding box center [406, 22] width 3 height 5
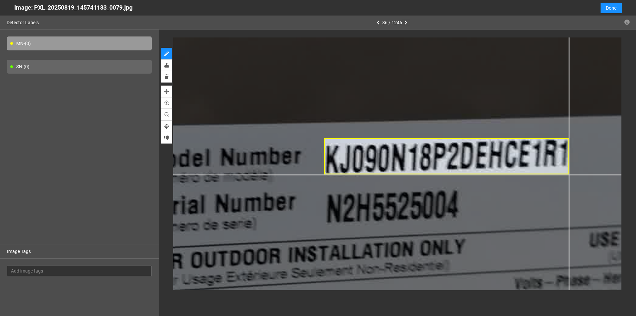
click at [569, 174] on div at bounding box center [345, 170] width 1166 height 656
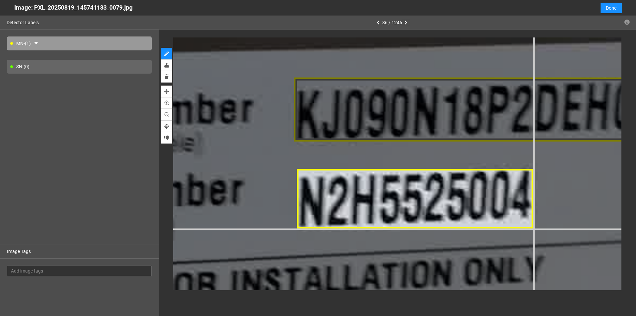
click at [533, 229] on div at bounding box center [331, 133] width 2062 height 1160
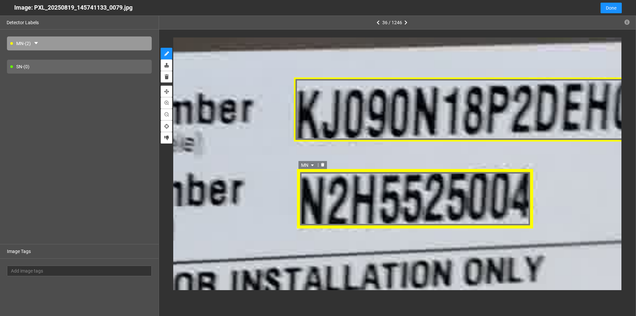
click at [312, 168] on span "MN" at bounding box center [309, 164] width 14 height 7
click at [304, 184] on div "SN" at bounding box center [309, 185] width 12 height 7
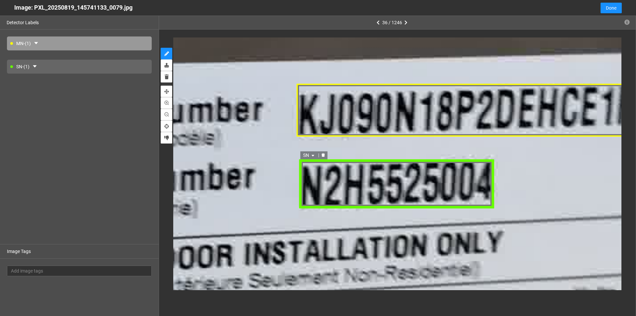
click at [349, 185] on div "SN" at bounding box center [396, 184] width 195 height 50
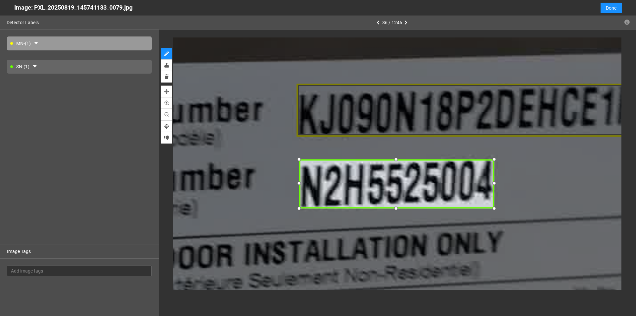
click at [298, 184] on div at bounding box center [298, 183] width 9 height 9
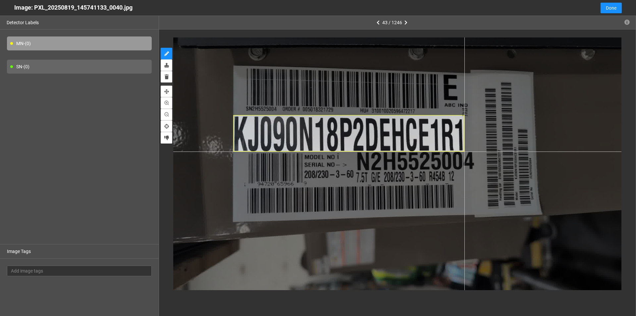
click at [465, 151] on div at bounding box center [397, 163] width 448 height 252
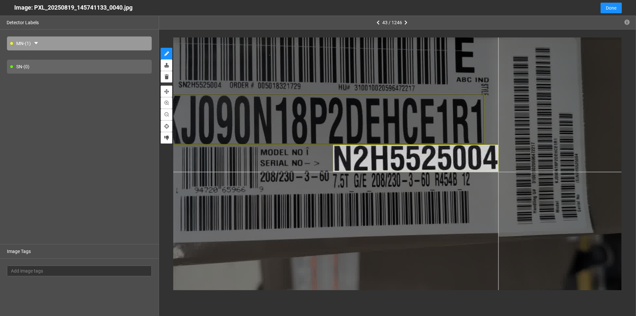
click at [498, 172] on div at bounding box center [391, 161] width 628 height 353
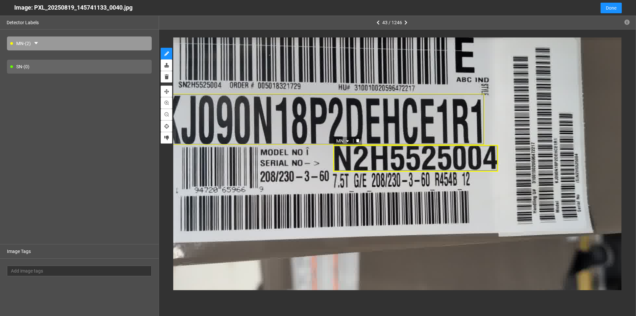
click at [347, 140] on icon "caret-down" at bounding box center [347, 141] width 4 height 4
click at [340, 162] on div "SN" at bounding box center [343, 162] width 12 height 7
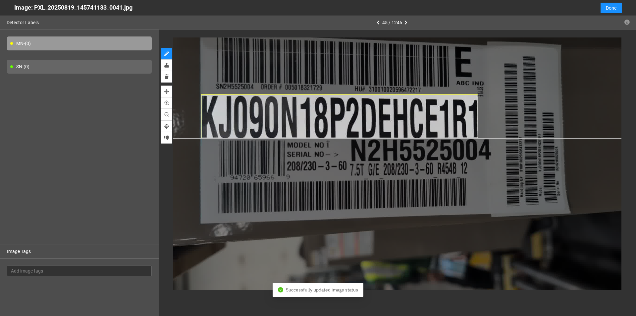
click at [478, 138] on div at bounding box center [397, 163] width 448 height 252
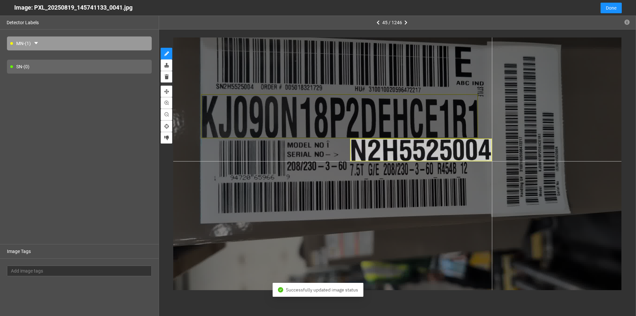
click at [492, 161] on div at bounding box center [397, 163] width 448 height 252
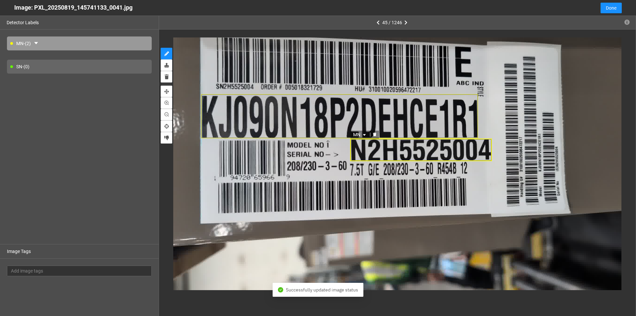
click at [364, 134] on icon "caret-down" at bounding box center [364, 135] width 4 height 4
click at [359, 154] on div "SN" at bounding box center [361, 155] width 12 height 7
click at [302, 119] on div "MN" at bounding box center [339, 116] width 277 height 44
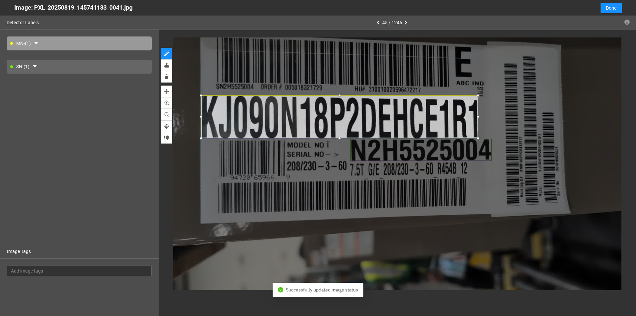
click at [339, 97] on div at bounding box center [339, 95] width 7 height 7
click at [340, 139] on div at bounding box center [339, 138] width 7 height 7
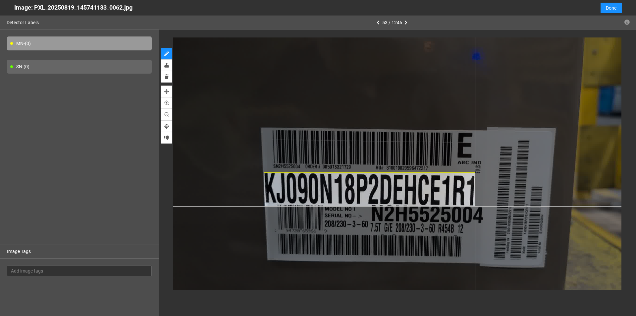
click at [475, 206] on div at bounding box center [397, 163] width 448 height 252
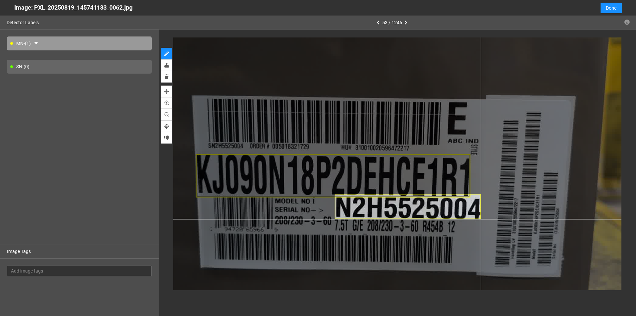
click at [481, 219] on div at bounding box center [369, 143] width 583 height 328
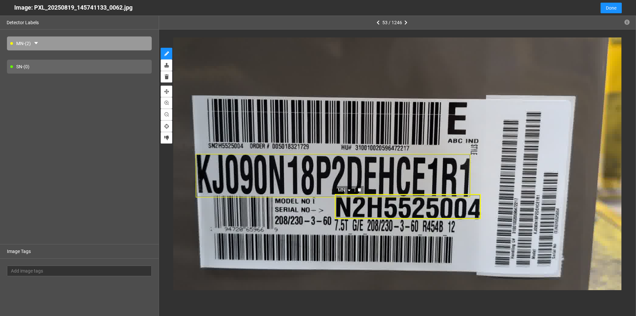
click at [359, 212] on div "MN" at bounding box center [408, 206] width 146 height 25
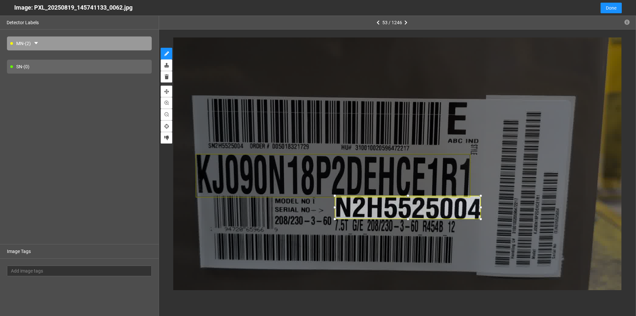
click at [408, 196] on div at bounding box center [408, 195] width 7 height 7
click at [409, 219] on div at bounding box center [408, 219] width 7 height 7
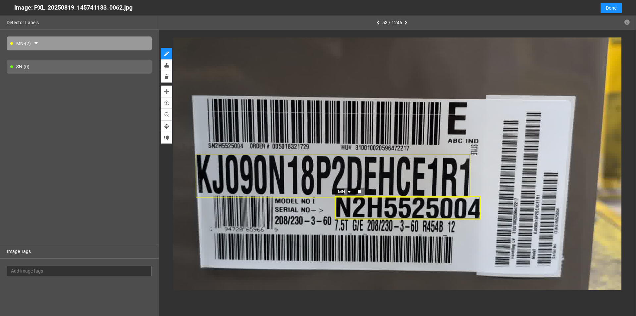
click at [349, 192] on icon "caret-down" at bounding box center [349, 192] width 4 height 4
click at [347, 210] on div "SN" at bounding box center [345, 212] width 12 height 7
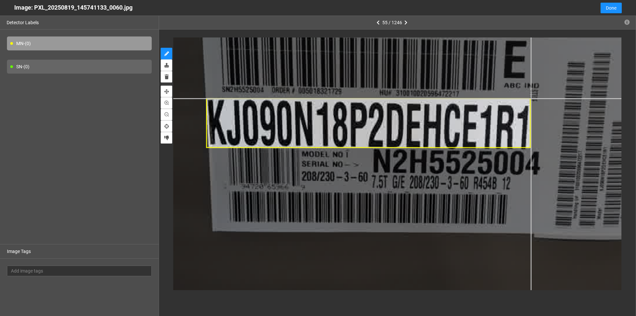
click at [531, 98] on div at bounding box center [446, 183] width 1121 height 631
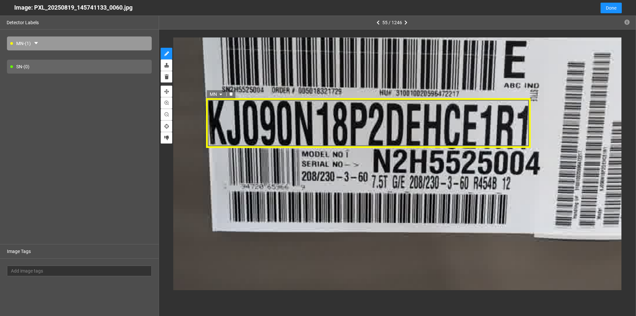
click at [369, 139] on div "MN" at bounding box center [368, 123] width 325 height 50
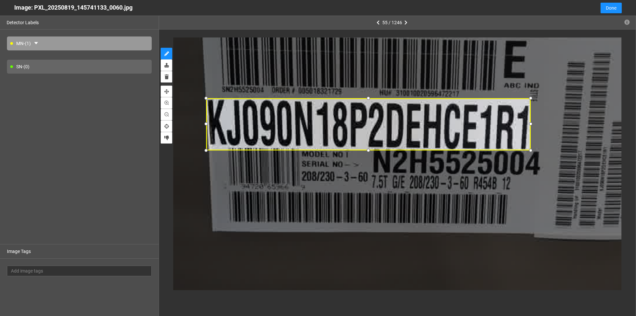
click at [368, 149] on div at bounding box center [368, 150] width 8 height 8
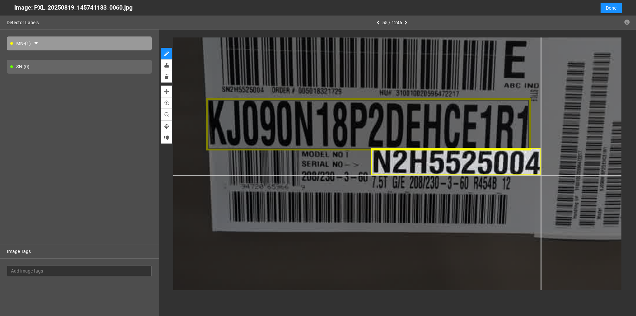
click at [541, 175] on div at bounding box center [446, 183] width 1121 height 631
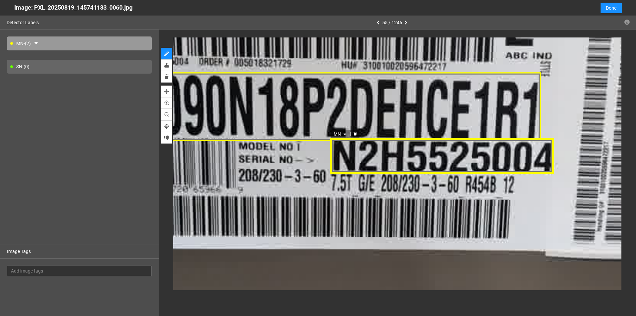
click at [482, 157] on div "MN" at bounding box center [442, 155] width 225 height 35
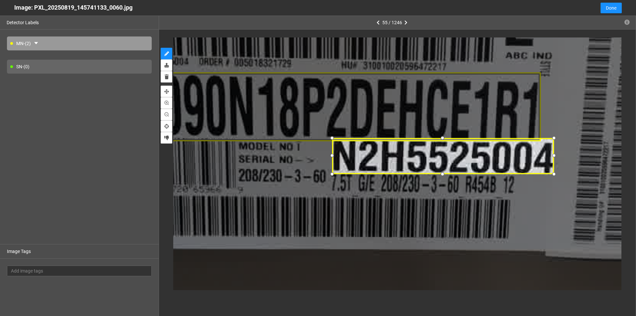
click at [331, 155] on div at bounding box center [331, 155] width 9 height 9
click at [444, 139] on div at bounding box center [443, 139] width 9 height 9
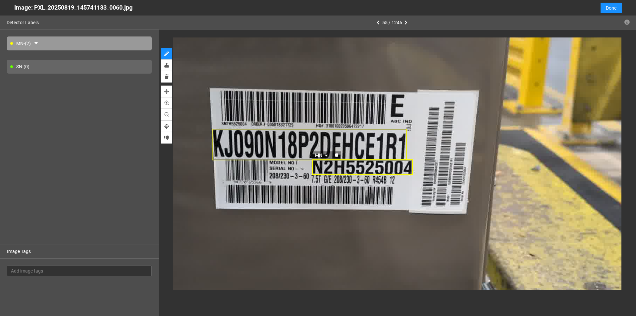
click at [326, 155] on icon "caret-down" at bounding box center [326, 156] width 3 height 2
click at [318, 177] on div "SN" at bounding box center [322, 176] width 12 height 7
click at [215, 217] on div "SN SN MN SN MN SN" at bounding box center [356, 180] width 673 height 378
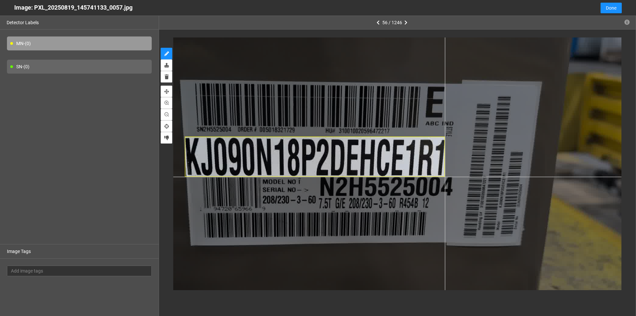
click at [445, 177] on div at bounding box center [355, 192] width 583 height 328
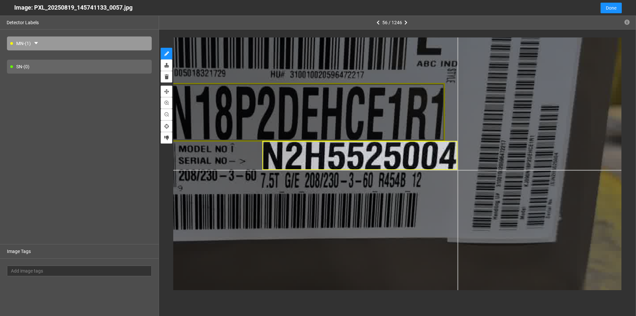
click at [458, 170] on div at bounding box center [315, 163] width 852 height 479
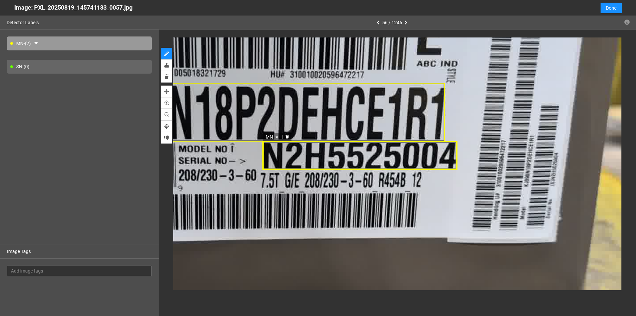
click at [277, 137] on icon "caret-down" at bounding box center [277, 137] width 3 height 2
click at [272, 158] on div "SN" at bounding box center [273, 157] width 12 height 7
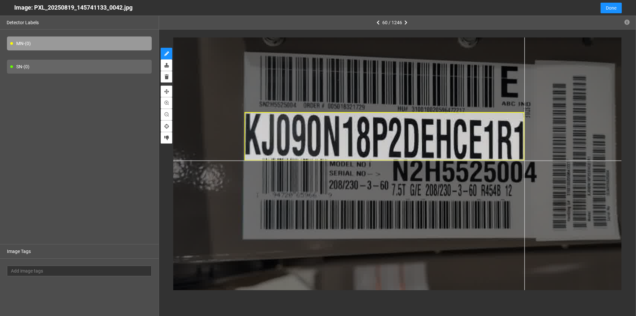
click at [524, 160] on div at bounding box center [465, 204] width 717 height 404
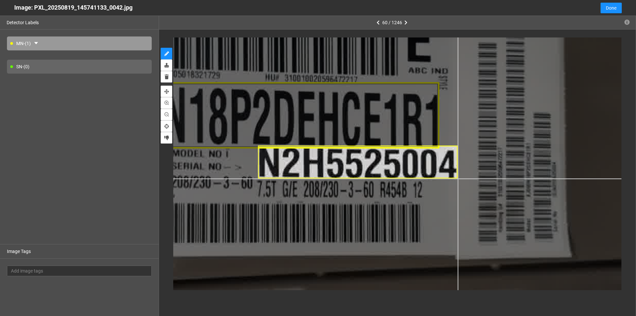
click at [458, 178] on div at bounding box center [358, 208] width 986 height 555
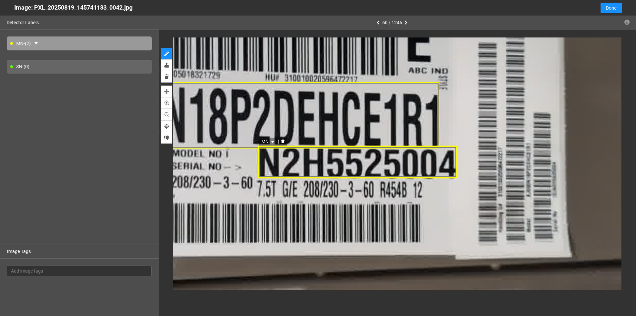
click at [271, 140] on icon "caret-down" at bounding box center [273, 142] width 4 height 4
click at [271, 162] on div "SN" at bounding box center [269, 162] width 12 height 7
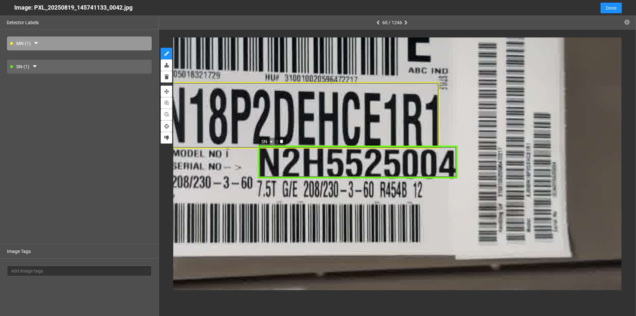
click at [343, 164] on div "SN" at bounding box center [357, 161] width 199 height 33
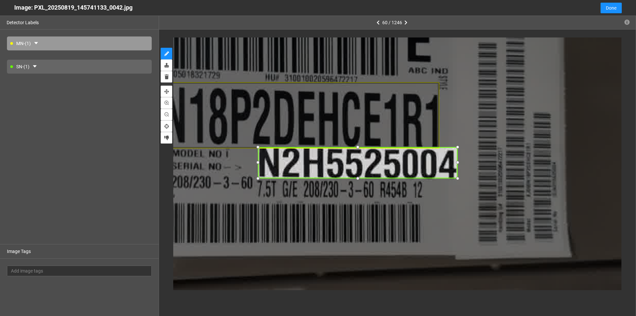
click at [358, 147] on div at bounding box center [358, 147] width 8 height 8
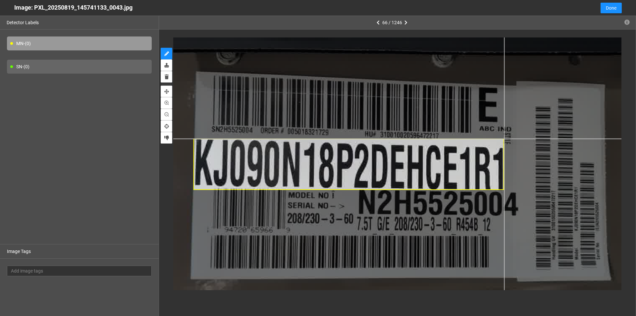
click at [504, 139] on div at bounding box center [435, 187] width 807 height 454
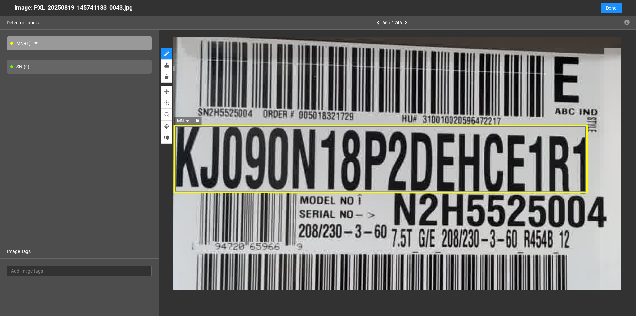
click at [381, 151] on div "MN" at bounding box center [380, 159] width 415 height 68
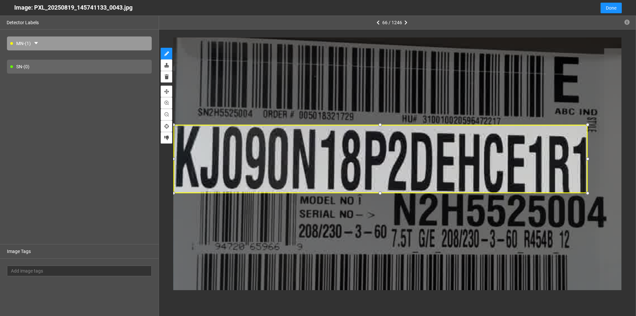
click at [587, 160] on div at bounding box center [587, 159] width 8 height 8
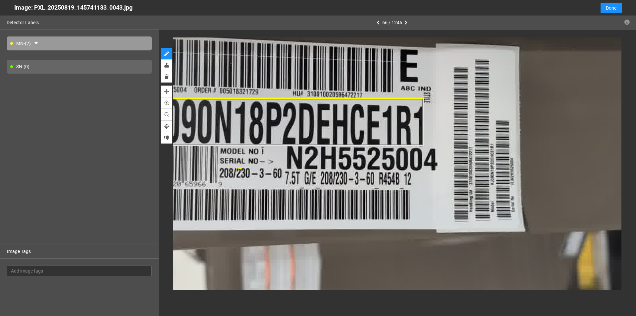
click at [322, 125] on div "MN" at bounding box center [278, 122] width 294 height 48
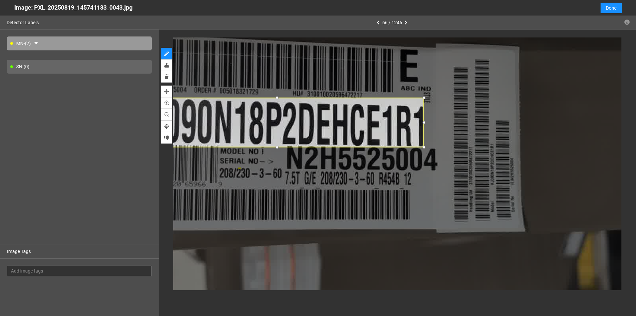
click at [279, 145] on div at bounding box center [277, 147] width 8 height 8
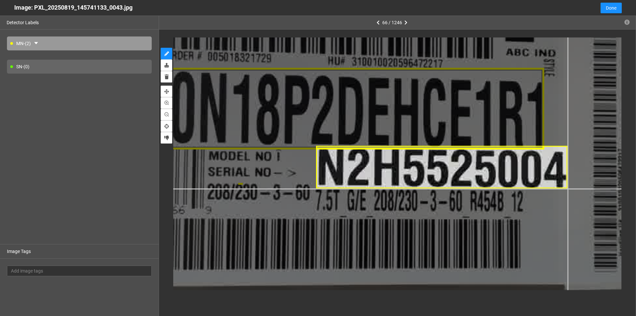
click at [568, 189] on div at bounding box center [437, 144] width 1255 height 706
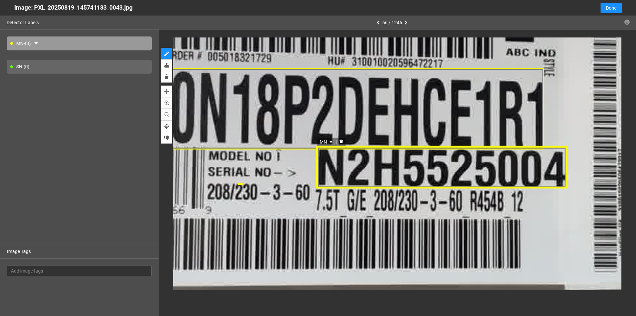
click at [333, 141] on icon "caret-down" at bounding box center [331, 142] width 4 height 4
click at [326, 166] on div "SN" at bounding box center [327, 162] width 12 height 7
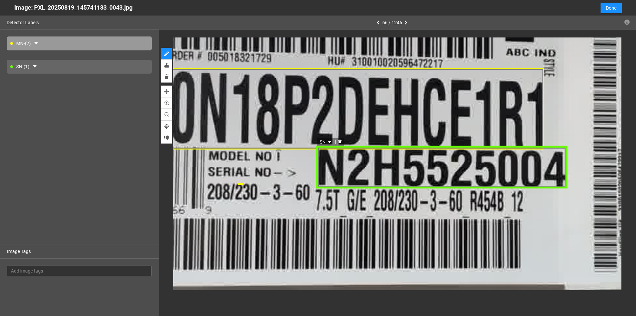
click at [352, 158] on div "SN" at bounding box center [441, 167] width 251 height 43
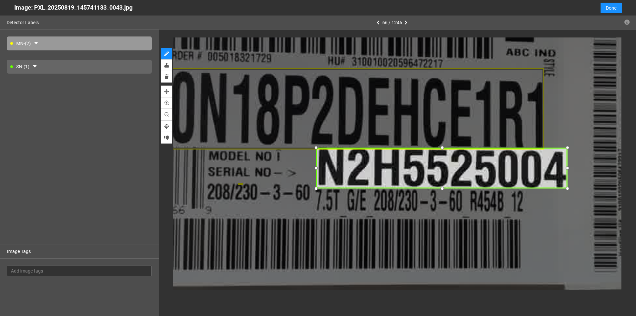
click at [445, 148] on div at bounding box center [442, 147] width 9 height 9
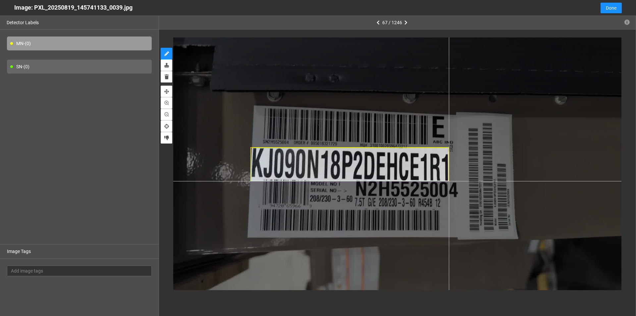
click at [449, 181] on div at bounding box center [397, 163] width 448 height 252
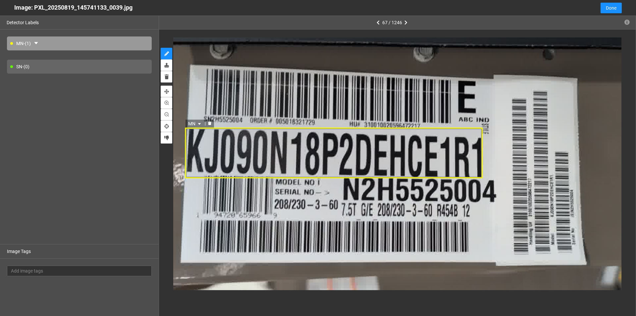
click at [271, 152] on div "MN" at bounding box center [334, 153] width 298 height 51
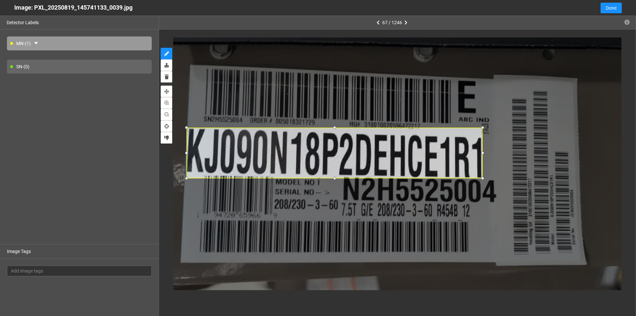
click at [186, 153] on div at bounding box center [186, 152] width 7 height 7
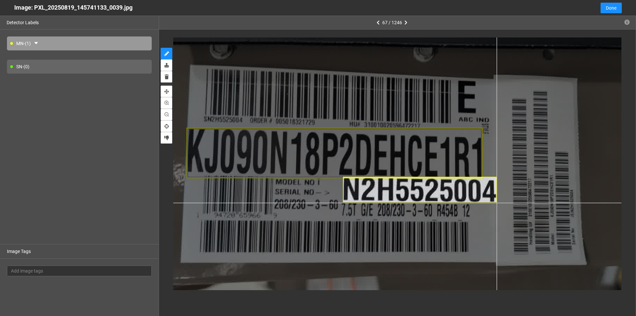
click at [497, 202] on div at bounding box center [405, 152] width 673 height 378
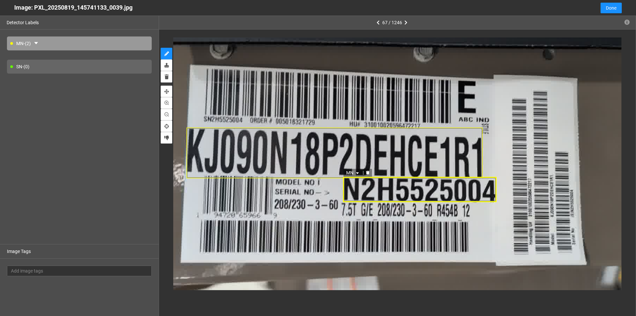
click at [358, 173] on icon "caret-down" at bounding box center [357, 173] width 3 height 2
click at [354, 196] on div "SN" at bounding box center [354, 193] width 12 height 7
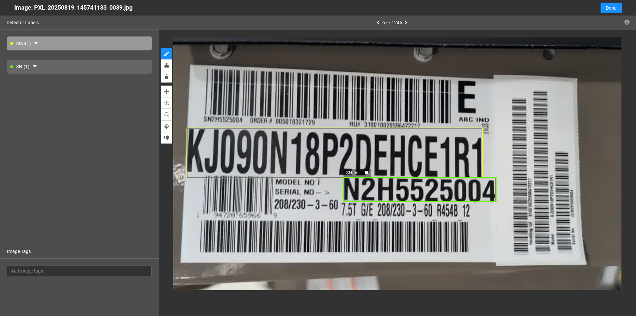
click at [379, 190] on div "SN SN MN SN MN SN" at bounding box center [419, 190] width 153 height 26
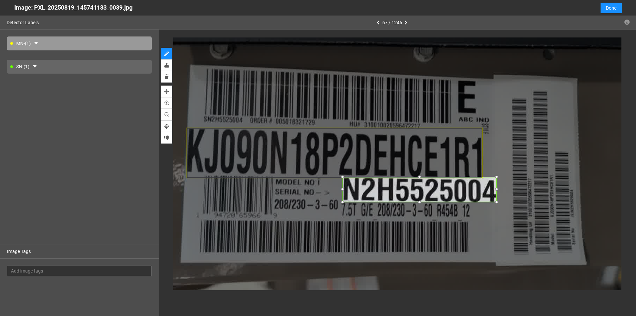
click at [343, 191] on div at bounding box center [342, 189] width 7 height 7
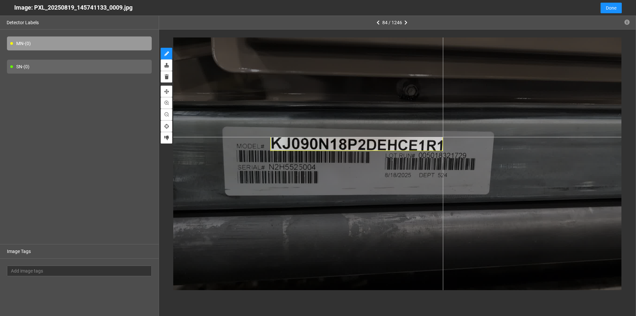
click at [443, 137] on div at bounding box center [397, 163] width 448 height 252
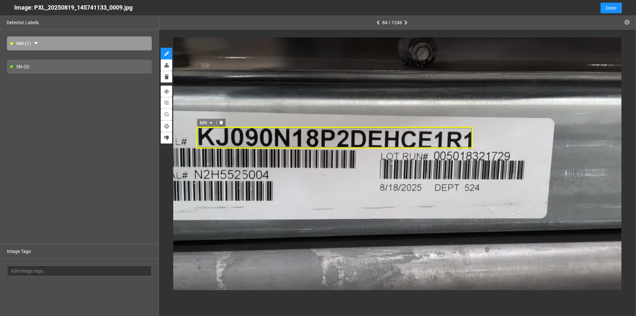
click at [362, 140] on div "MN" at bounding box center [334, 138] width 276 height 22
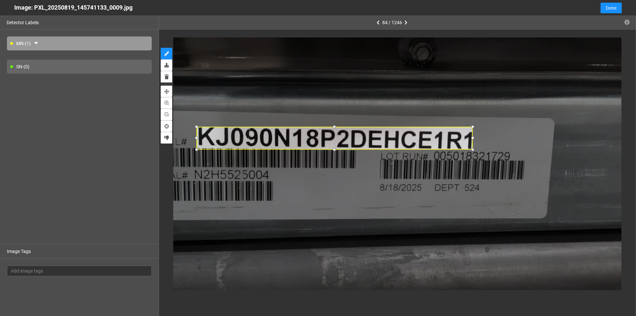
click at [338, 149] on div at bounding box center [334, 149] width 7 height 7
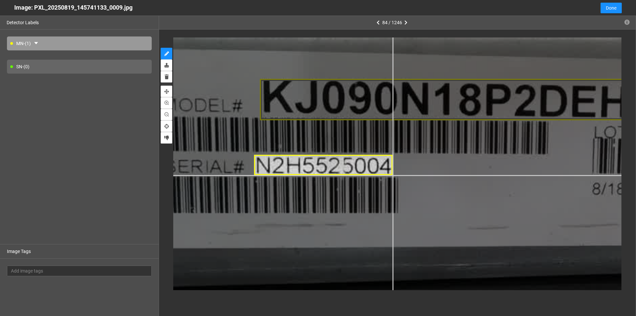
click at [393, 175] on div at bounding box center [628, 156] width 1300 height 731
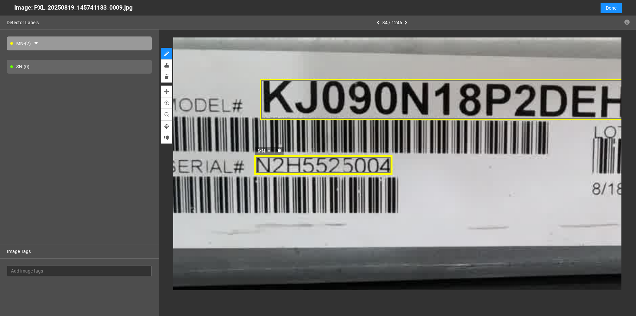
click at [269, 150] on icon "caret-down" at bounding box center [269, 151] width 3 height 2
click at [267, 170] on div "SN" at bounding box center [265, 171] width 12 height 7
click at [415, 162] on div "SN SN MN SN MN SN" at bounding box center [628, 156] width 1300 height 731
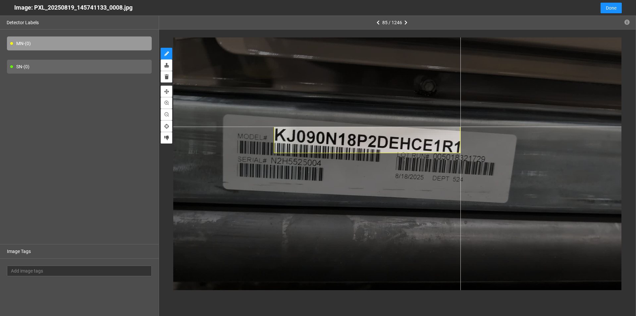
click at [461, 127] on div at bounding box center [397, 163] width 448 height 252
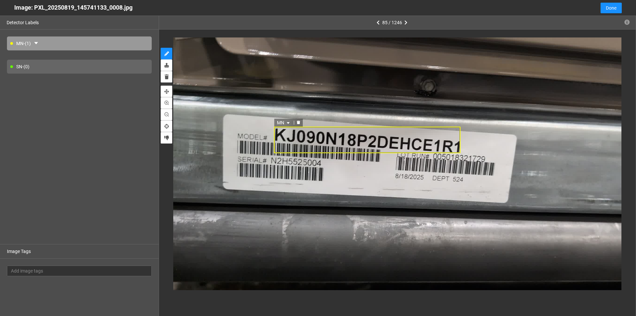
click at [377, 143] on div "MN" at bounding box center [367, 140] width 187 height 27
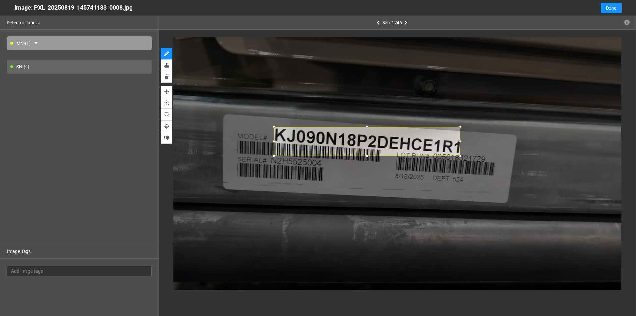
click at [368, 156] on div at bounding box center [367, 155] width 7 height 7
click at [370, 154] on div at bounding box center [367, 153] width 7 height 7
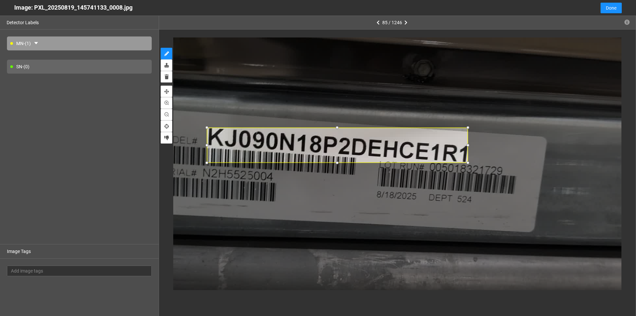
click at [336, 129] on div at bounding box center [337, 127] width 7 height 7
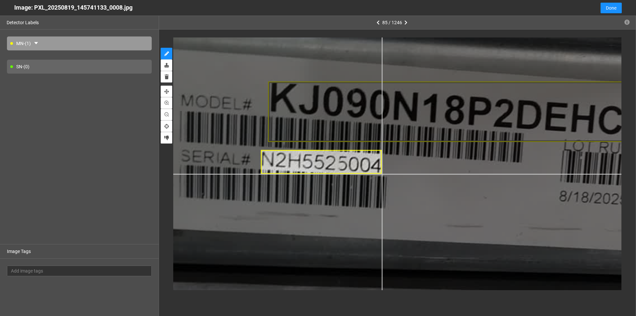
click at [382, 174] on div at bounding box center [565, 166] width 1076 height 605
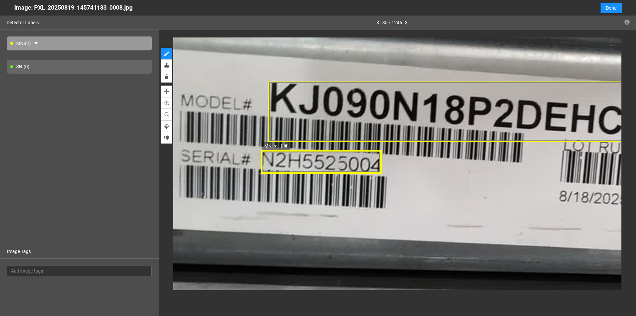
drag, startPoint x: 327, startPoint y: 161, endPoint x: 275, endPoint y: 149, distance: 53.0
click at [275, 145] on icon "caret-down" at bounding box center [275, 146] width 4 height 4
drag, startPoint x: 272, startPoint y: 165, endPoint x: 262, endPoint y: 170, distance: 11.1
click at [271, 165] on div "SN" at bounding box center [271, 166] width 12 height 7
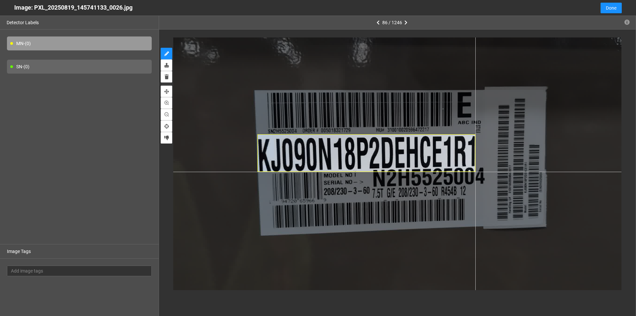
click at [475, 172] on div at bounding box center [397, 163] width 448 height 252
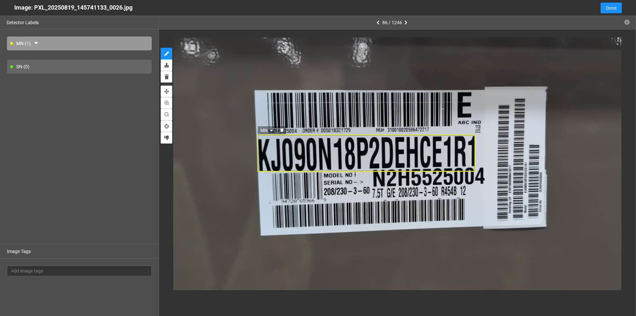
click at [368, 147] on div "MN" at bounding box center [366, 152] width 218 height 37
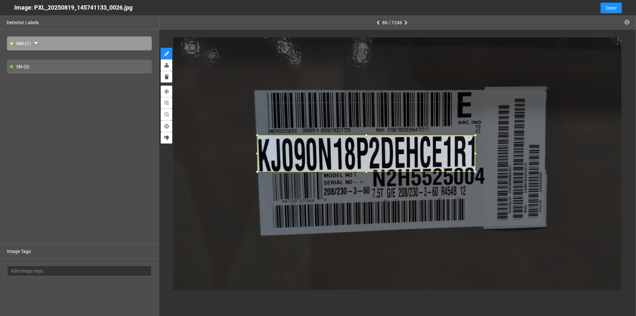
click at [365, 136] on div at bounding box center [366, 135] width 7 height 7
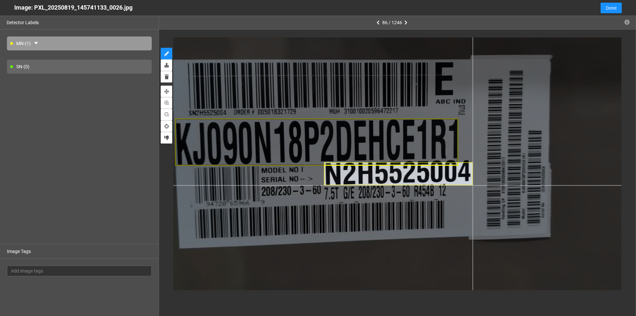
click at [472, 186] on div at bounding box center [357, 155] width 583 height 328
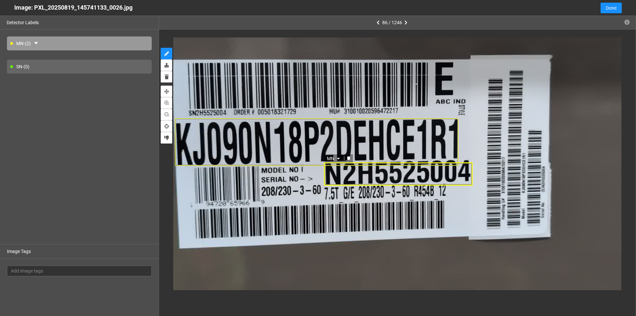
click at [400, 173] on div "MN" at bounding box center [398, 173] width 148 height 23
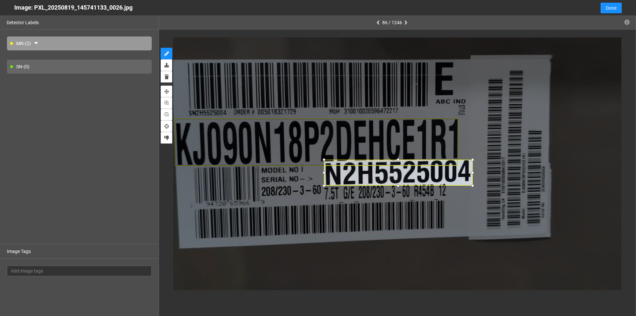
click at [402, 160] on div at bounding box center [398, 159] width 7 height 7
click at [398, 161] on div at bounding box center [398, 159] width 7 height 7
click at [339, 154] on icon "caret-down" at bounding box center [338, 156] width 4 height 4
click at [332, 177] on div "SN" at bounding box center [334, 176] width 12 height 7
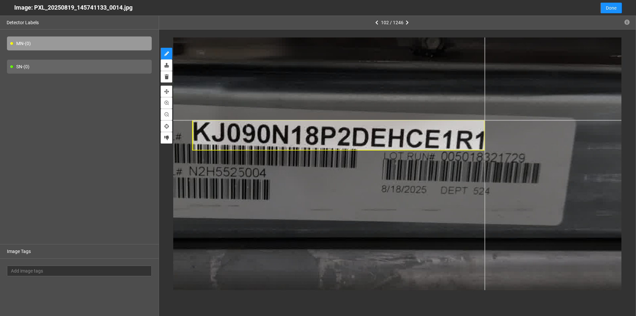
click at [485, 120] on div at bounding box center [342, 181] width 762 height 429
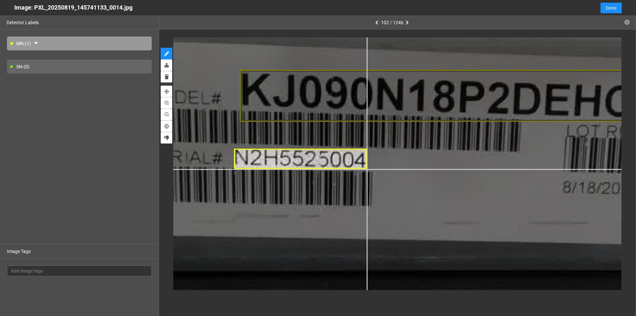
click at [366, 169] on div at bounding box center [496, 173] width 1300 height 731
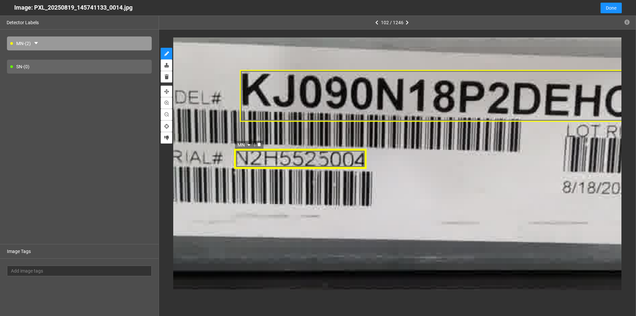
click at [250, 145] on icon "caret-down" at bounding box center [248, 145] width 3 height 2
click at [245, 164] on div "SN" at bounding box center [245, 165] width 12 height 7
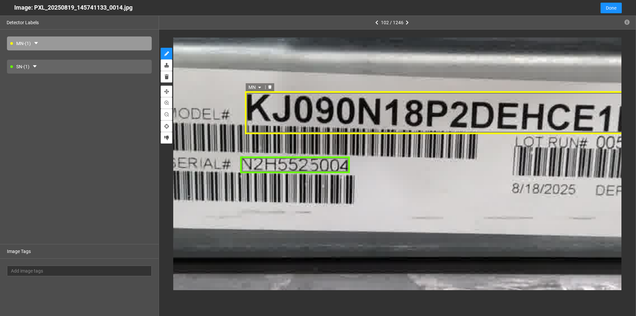
click at [273, 104] on div "MN" at bounding box center [451, 112] width 412 height 43
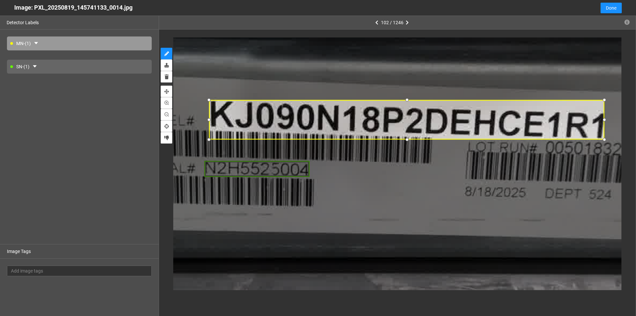
click at [406, 99] on div at bounding box center [407, 99] width 8 height 8
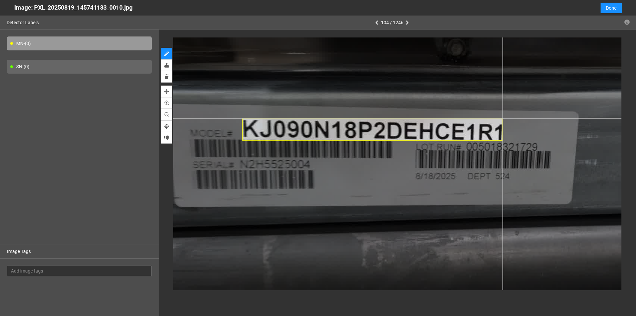
click at [503, 118] on div at bounding box center [483, 182] width 717 height 404
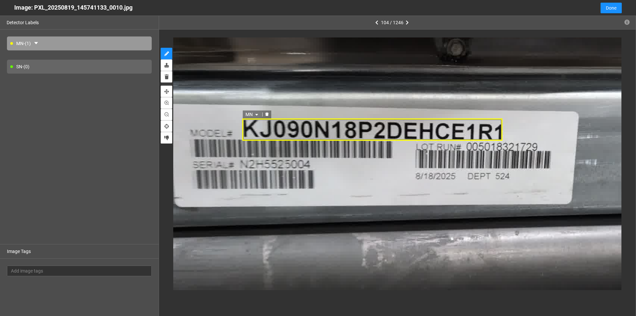
click at [386, 131] on div "MN" at bounding box center [372, 129] width 260 height 23
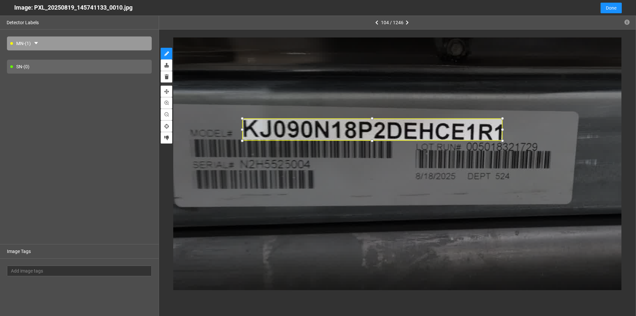
click at [375, 140] on div at bounding box center [372, 140] width 7 height 7
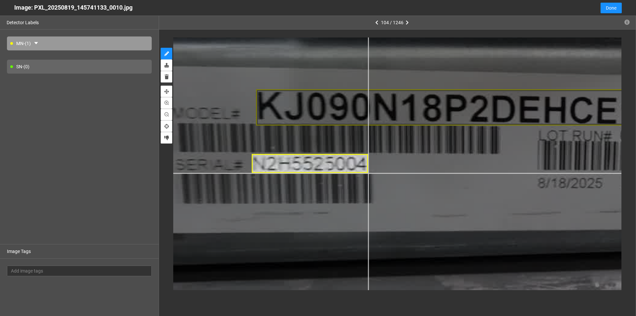
click at [368, 173] on div at bounding box center [649, 192] width 1166 height 656
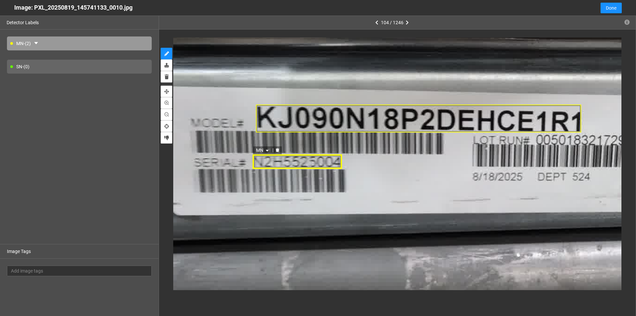
click at [267, 150] on icon "caret-down" at bounding box center [267, 151] width 3 height 2
click at [266, 173] on div "SN" at bounding box center [263, 171] width 12 height 7
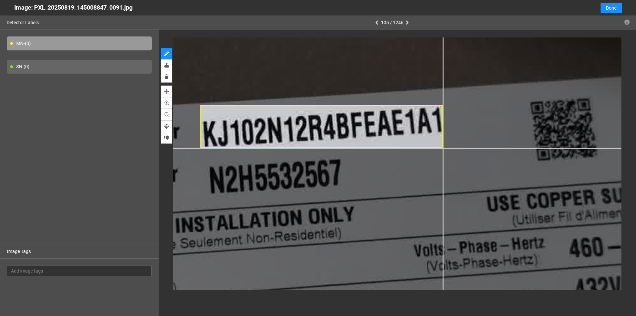
click at [443, 148] on div at bounding box center [326, 224] width 1210 height 681
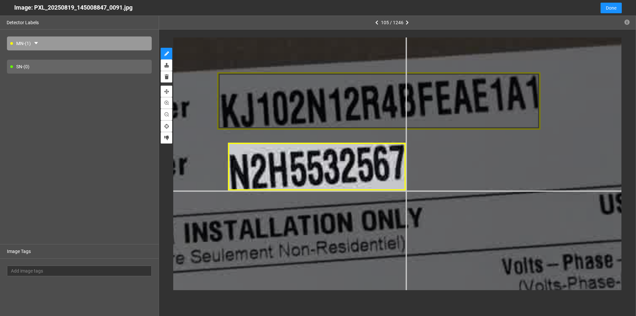
click at [405, 191] on div at bounding box center [385, 232] width 1614 height 908
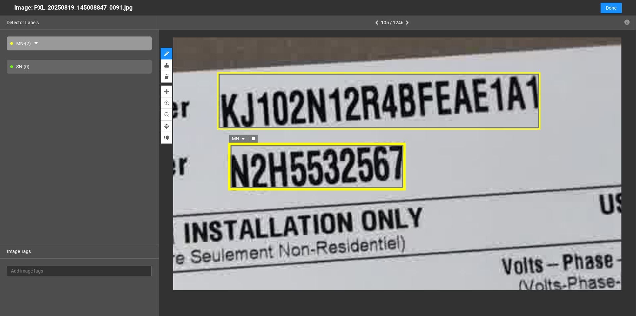
click at [244, 137] on icon "caret-down" at bounding box center [243, 139] width 4 height 4
click at [236, 156] on div "SN" at bounding box center [239, 159] width 12 height 7
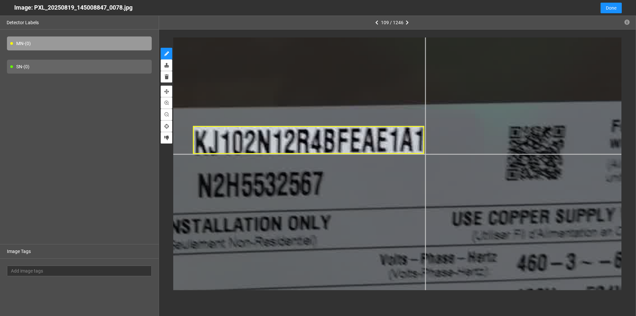
click at [425, 154] on div at bounding box center [296, 151] width 1076 height 605
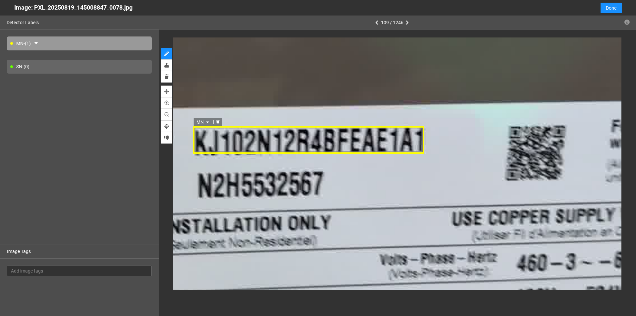
click at [240, 135] on div "MN" at bounding box center [309, 139] width 232 height 27
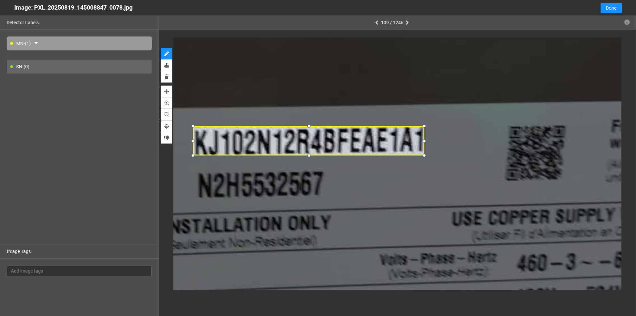
click at [312, 156] on div at bounding box center [309, 155] width 8 height 8
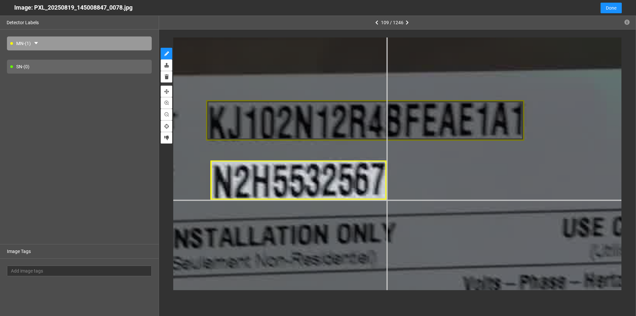
click at [387, 200] on div at bounding box center [347, 136] width 1479 height 832
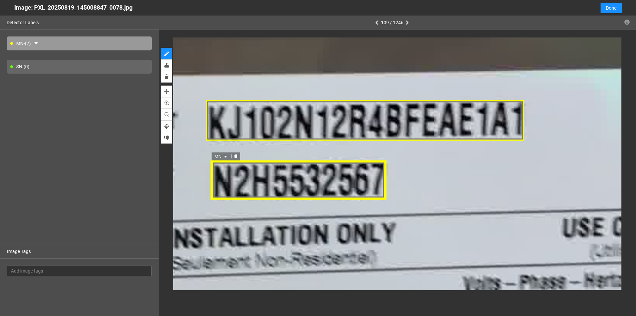
click at [226, 155] on icon "caret-down" at bounding box center [226, 157] width 4 height 4
click at [220, 177] on div "SN" at bounding box center [222, 177] width 12 height 7
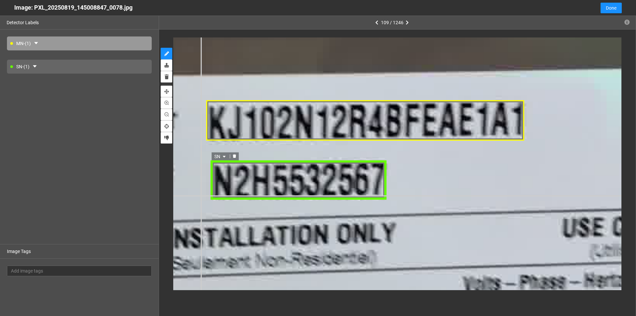
click at [201, 195] on div "SN SN MN SN MN SN" at bounding box center [347, 136] width 1479 height 832
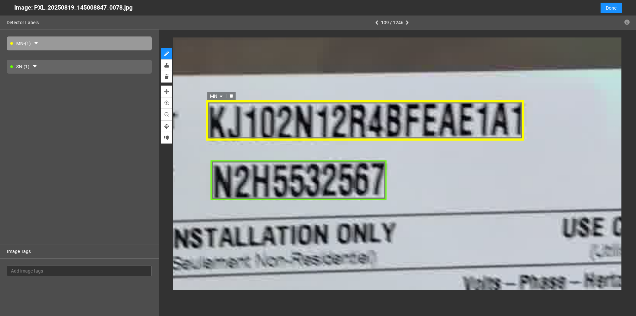
click at [273, 128] on div "MN" at bounding box center [365, 120] width 319 height 40
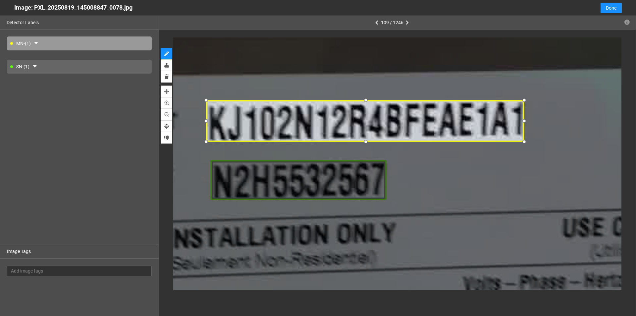
click at [367, 142] on div at bounding box center [365, 141] width 9 height 9
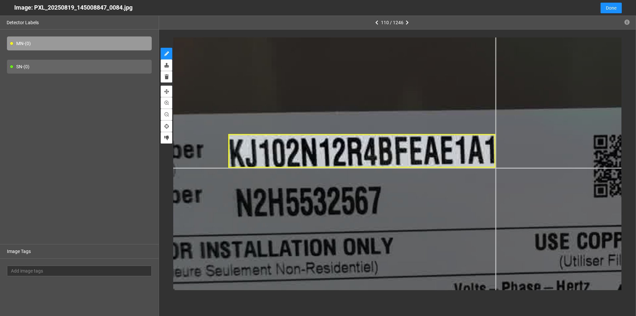
click at [495, 167] on div at bounding box center [563, 191] width 1166 height 656
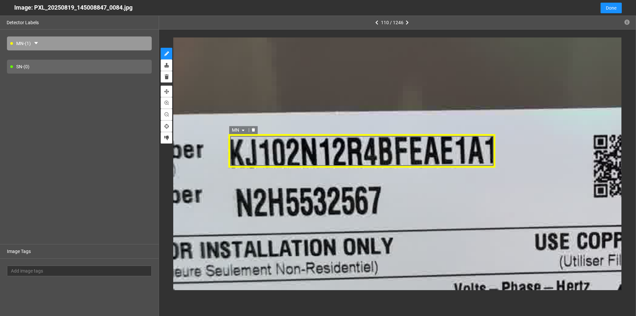
click at [286, 154] on div "MN" at bounding box center [362, 150] width 267 height 33
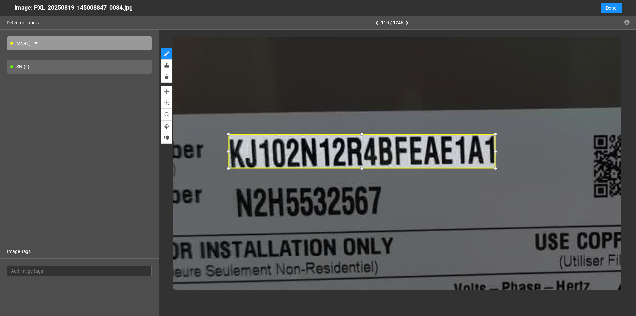
click at [363, 169] on div at bounding box center [362, 169] width 8 height 8
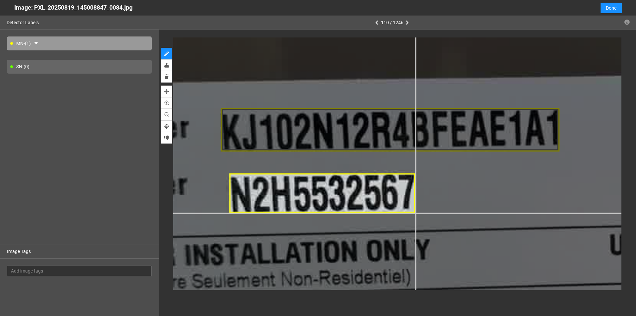
click at [415, 212] on div at bounding box center [645, 179] width 1479 height 832
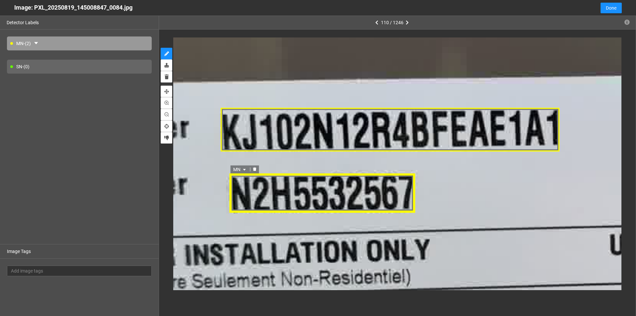
click at [245, 168] on icon "caret-down" at bounding box center [244, 170] width 4 height 4
click at [241, 192] on div "SN" at bounding box center [240, 190] width 12 height 7
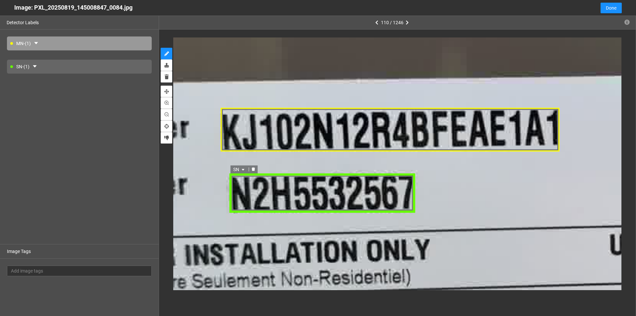
click at [289, 196] on div "SN SN MN SN MN SN" at bounding box center [322, 193] width 186 height 39
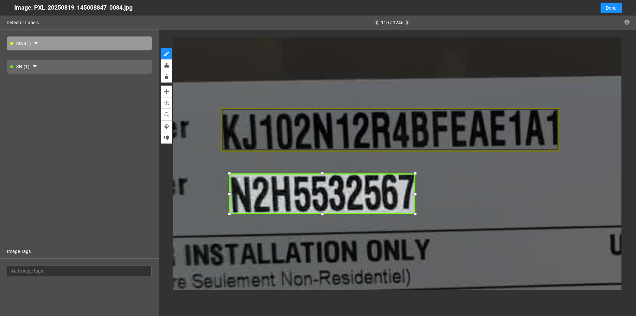
click at [324, 214] on div at bounding box center [322, 213] width 9 height 9
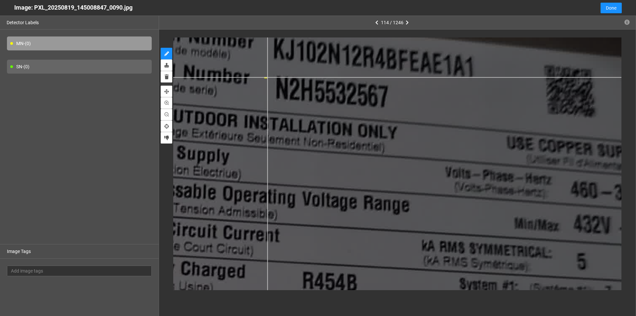
click at [267, 77] on div at bounding box center [257, 234] width 807 height 454
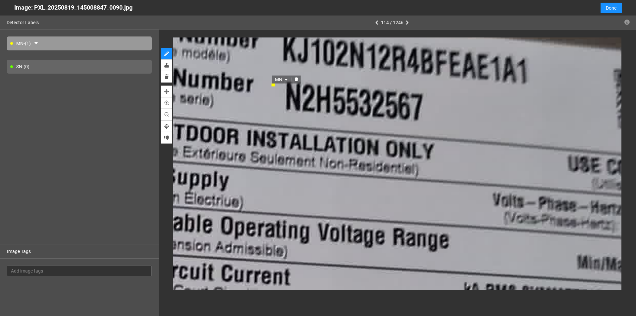
click at [297, 78] on icon "delete" at bounding box center [296, 80] width 3 height 4
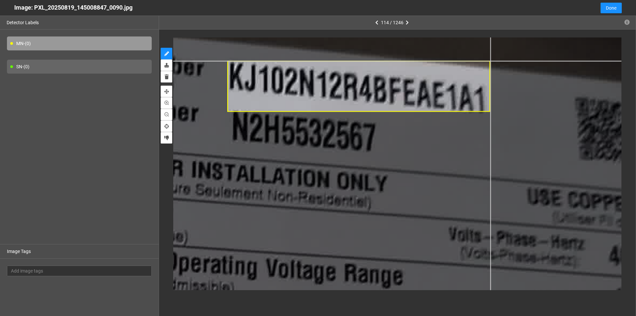
click at [490, 61] on div at bounding box center [208, 314] width 1031 height 580
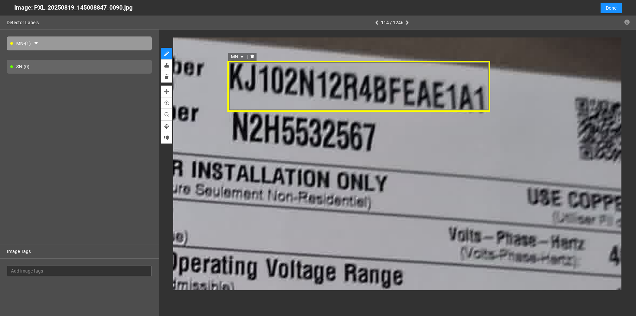
click at [464, 95] on div "MN" at bounding box center [359, 86] width 262 height 51
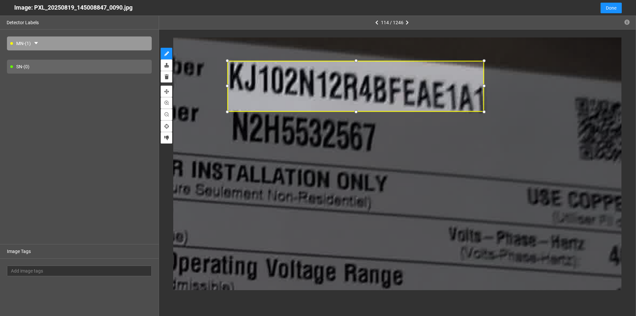
click at [484, 88] on div at bounding box center [484, 86] width 8 height 8
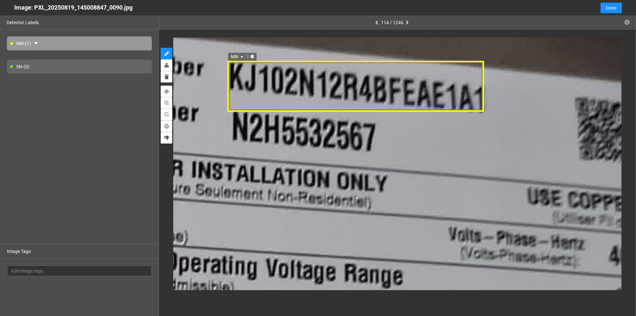
click at [361, 105] on div "MN" at bounding box center [356, 86] width 257 height 51
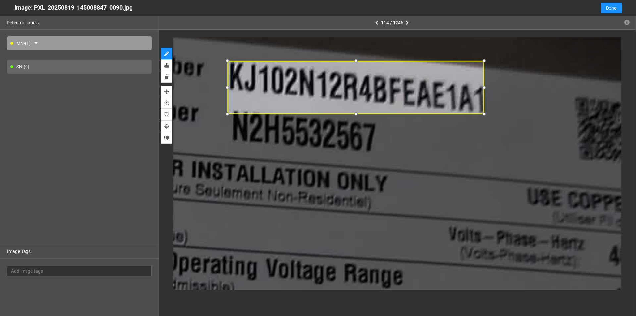
click at [357, 113] on div at bounding box center [356, 114] width 8 height 8
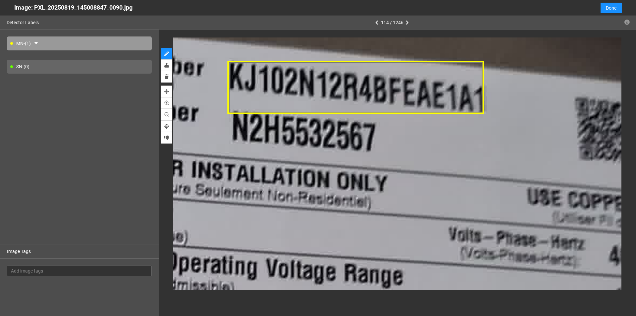
click at [474, 87] on div at bounding box center [356, 87] width 257 height 53
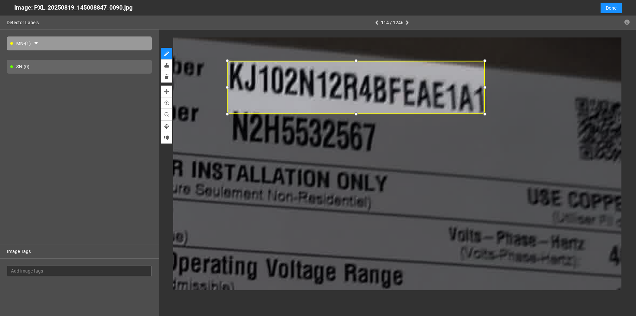
click at [485, 87] on div at bounding box center [485, 87] width 8 height 8
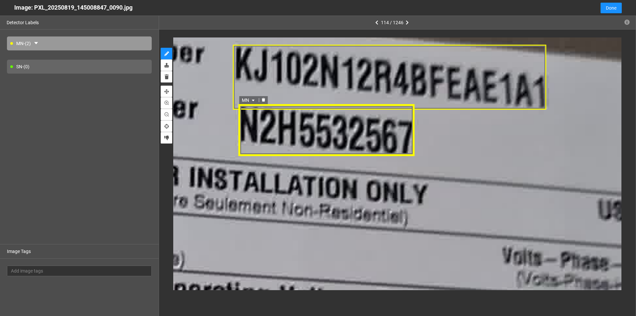
click at [252, 98] on icon "caret-down" at bounding box center [253, 100] width 4 height 4
click at [248, 120] on div "SN" at bounding box center [249, 121] width 12 height 7
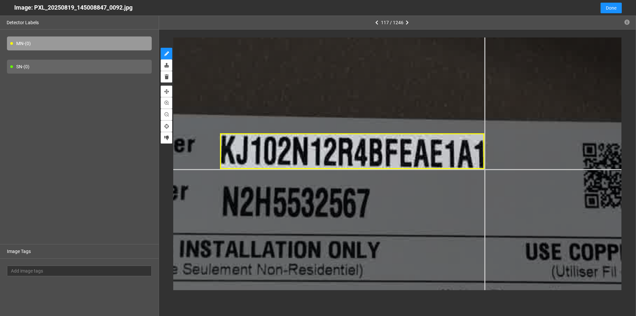
click at [485, 169] on div at bounding box center [437, 193] width 1345 height 756
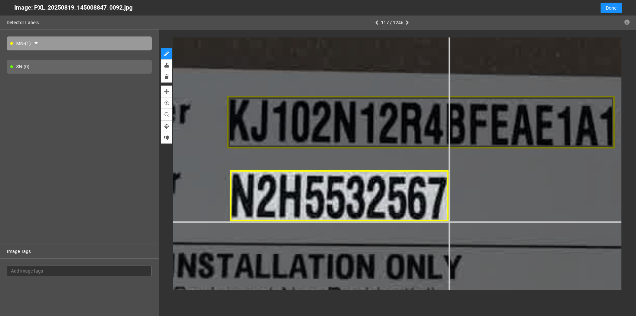
click at [448, 222] on div at bounding box center [545, 185] width 1972 height 1110
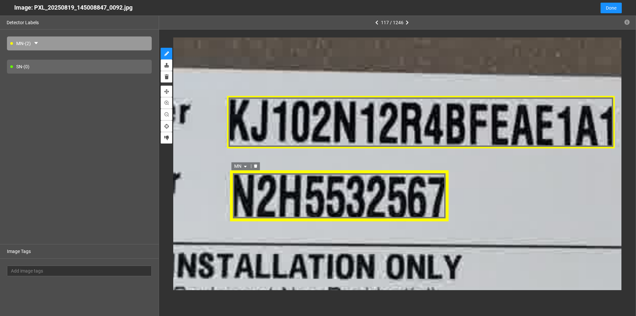
click at [245, 165] on icon "caret-down" at bounding box center [246, 167] width 4 height 4
click at [243, 188] on div "SN" at bounding box center [242, 187] width 12 height 7
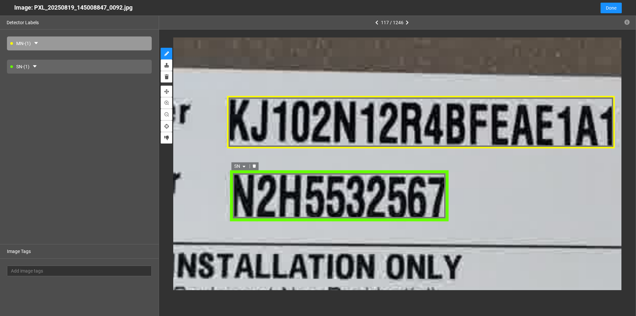
click at [255, 198] on div "SN SN MN SN MN SN" at bounding box center [340, 196] width 218 height 52
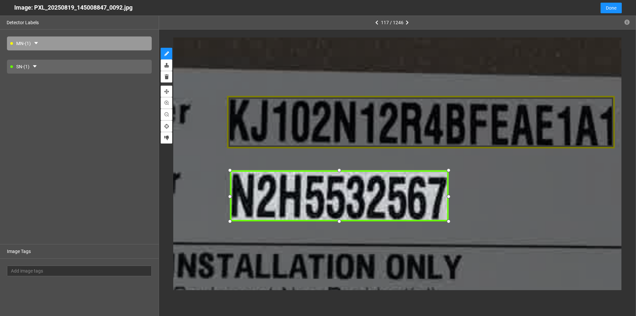
click at [229, 198] on div at bounding box center [230, 196] width 10 height 10
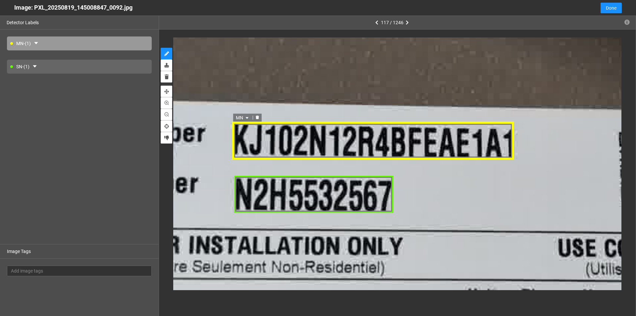
click at [298, 137] on div "MN" at bounding box center [373, 141] width 283 height 38
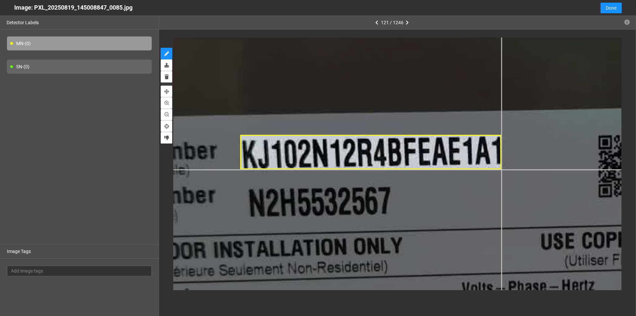
click at [501, 169] on div at bounding box center [530, 234] width 1166 height 656
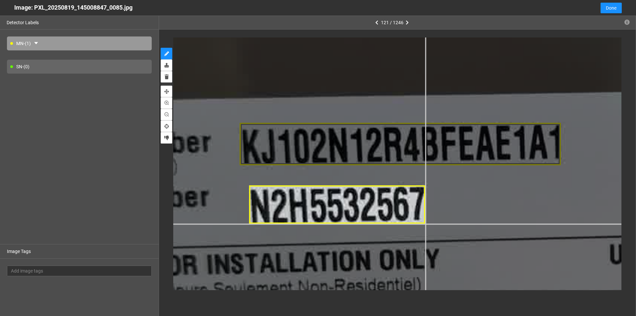
click at [425, 224] on div at bounding box center [595, 244] width 1435 height 807
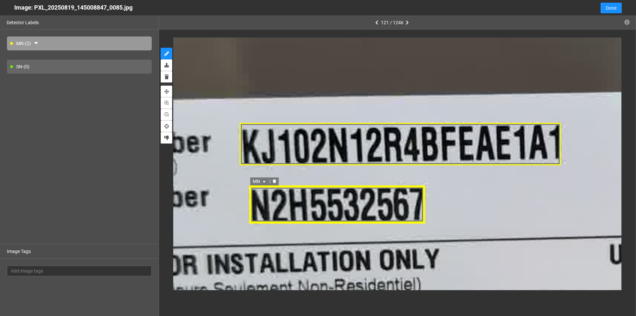
click at [262, 181] on span "MN" at bounding box center [259, 181] width 14 height 7
click at [263, 201] on div "SN" at bounding box center [260, 202] width 12 height 7
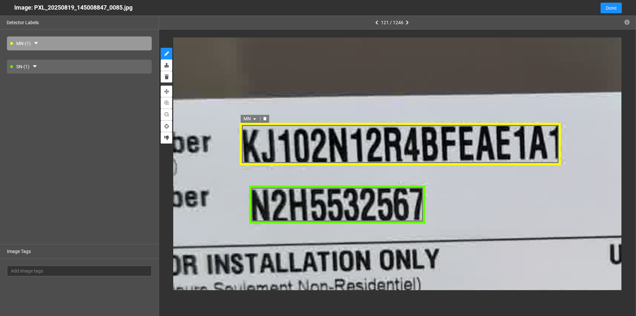
click at [496, 139] on div "MN" at bounding box center [595, 244] width 1435 height 807
click at [549, 144] on div "MN" at bounding box center [400, 144] width 320 height 42
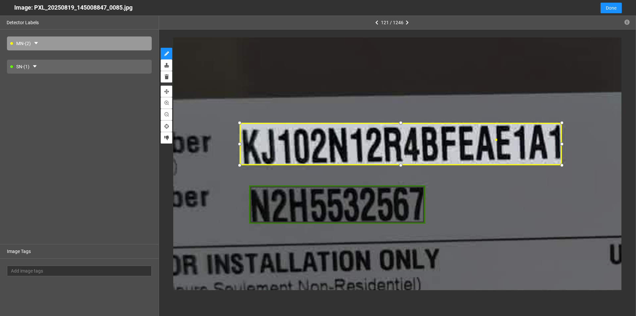
click at [563, 143] on div at bounding box center [562, 143] width 9 height 9
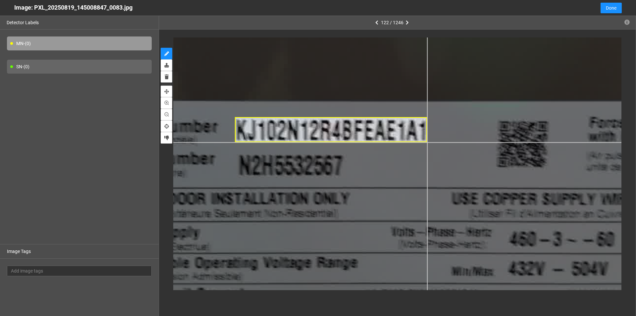
click at [427, 142] on div at bounding box center [346, 120] width 941 height 529
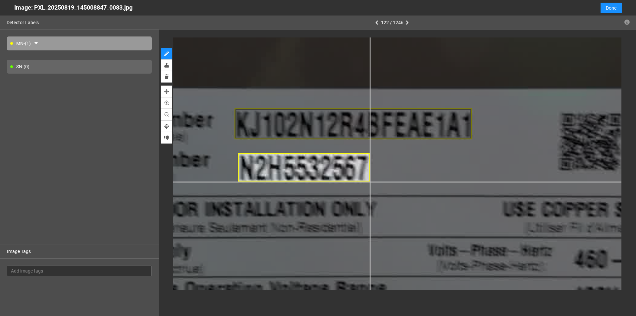
click at [370, 181] on div at bounding box center [373, 113] width 1166 height 656
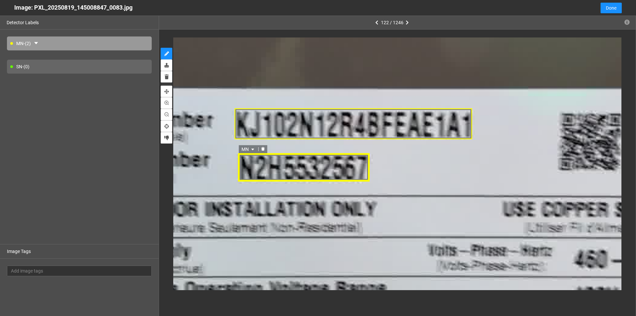
click at [253, 147] on icon "caret-down" at bounding box center [253, 149] width 4 height 4
click at [247, 171] on div "SN" at bounding box center [249, 170] width 12 height 7
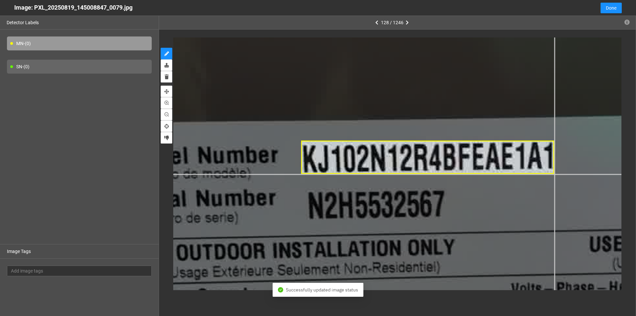
click at [555, 174] on div at bounding box center [483, 186] width 1255 height 706
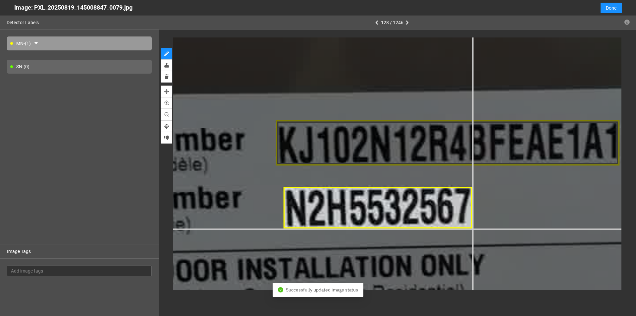
click at [472, 228] on div at bounding box center [523, 181] width 1703 height 958
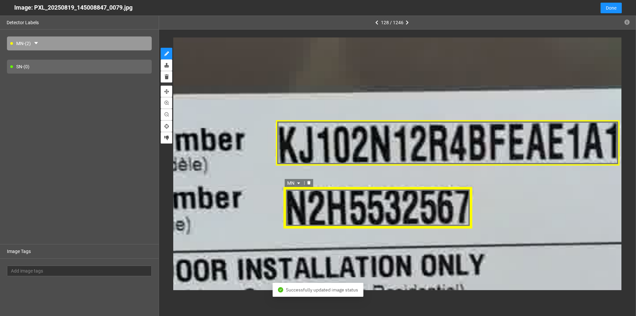
click at [298, 181] on icon "caret-down" at bounding box center [299, 183] width 4 height 4
drag, startPoint x: 298, startPoint y: 203, endPoint x: 248, endPoint y: 214, distance: 50.7
click at [297, 203] on div "SN" at bounding box center [295, 203] width 12 height 7
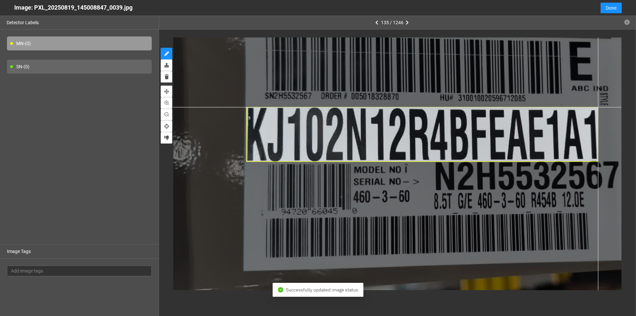
click at [598, 107] on div at bounding box center [460, 175] width 628 height 353
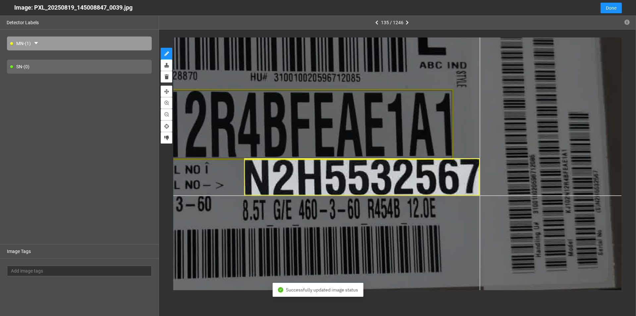
click at [480, 195] on div at bounding box center [275, 178] width 807 height 454
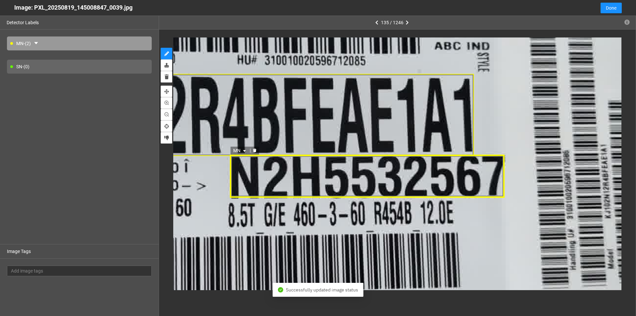
click at [330, 181] on div "MN" at bounding box center [367, 176] width 275 height 43
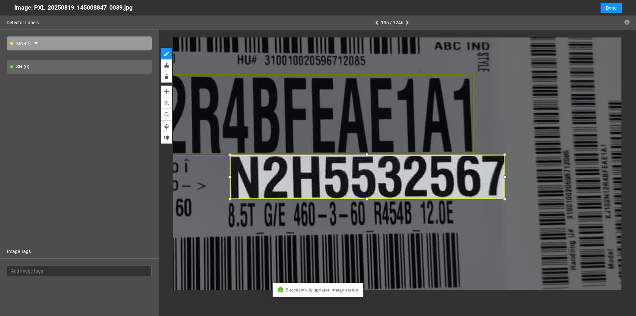
click at [367, 198] on div at bounding box center [367, 199] width 8 height 8
click at [504, 177] on div at bounding box center [506, 177] width 8 height 8
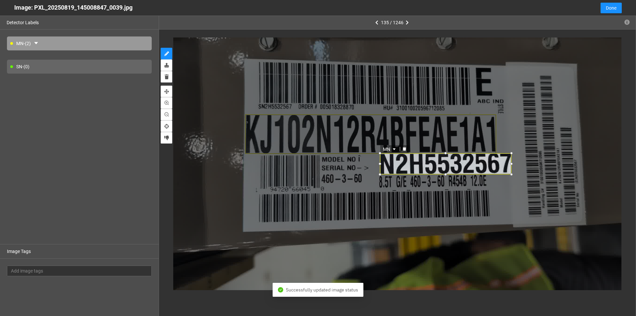
click at [393, 149] on icon "caret-down" at bounding box center [394, 149] width 4 height 4
click at [386, 171] on div "SN" at bounding box center [390, 170] width 12 height 7
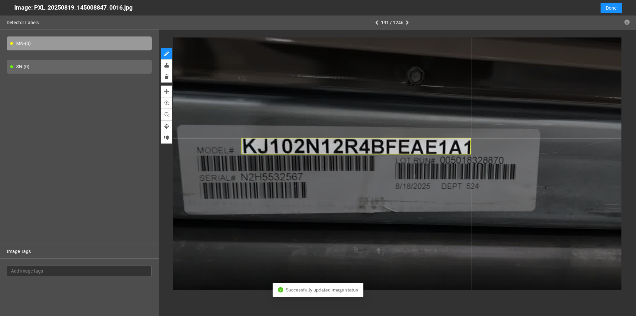
click at [471, 138] on div at bounding box center [445, 167] width 583 height 328
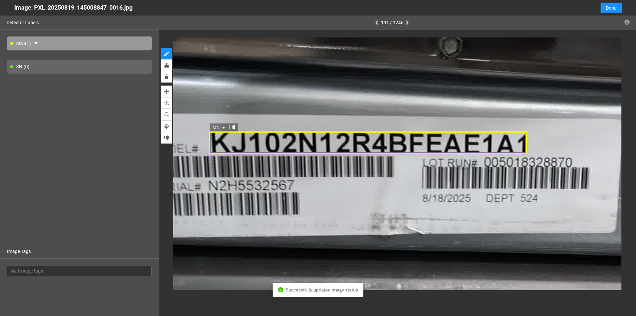
click at [355, 143] on div "MN" at bounding box center [368, 142] width 318 height 23
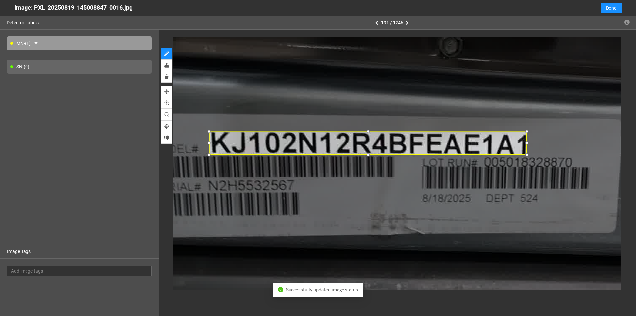
click at [369, 153] on div at bounding box center [368, 155] width 8 height 8
click at [210, 145] on div at bounding box center [211, 143] width 8 height 8
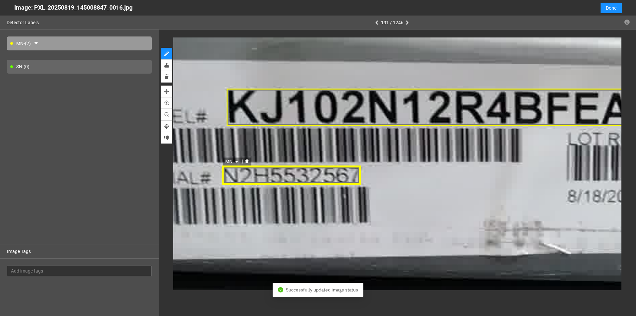
click at [270, 176] on div "MN" at bounding box center [292, 175] width 140 height 20
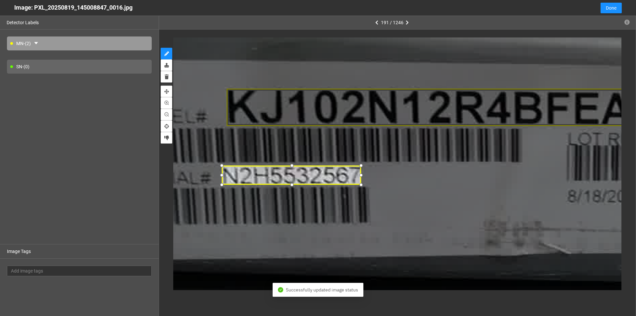
click at [294, 185] on div at bounding box center [291, 185] width 9 height 9
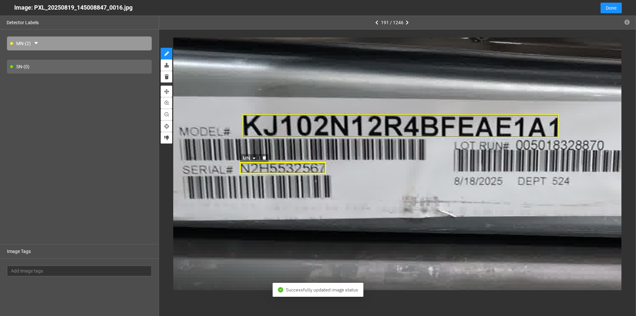
click at [252, 157] on span "MN" at bounding box center [250, 157] width 14 height 7
click at [249, 180] on div "SN" at bounding box center [250, 179] width 12 height 7
click at [367, 174] on div at bounding box center [523, 155] width 807 height 454
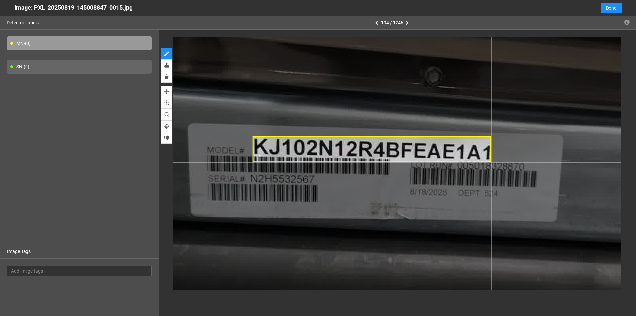
click at [491, 162] on div at bounding box center [447, 166] width 762 height 429
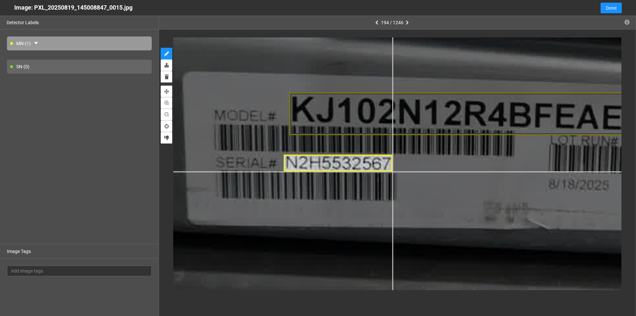
click at [392, 171] on div at bounding box center [608, 142] width 1255 height 706
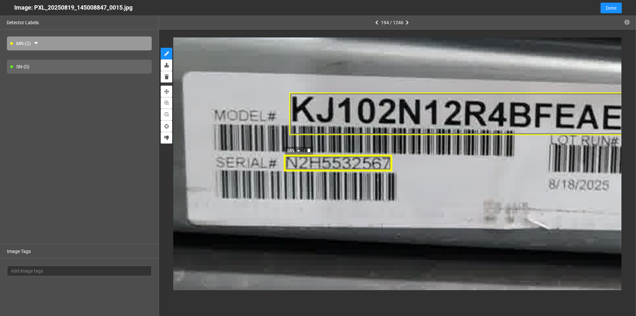
click at [299, 149] on icon "caret-down" at bounding box center [299, 151] width 4 height 4
click at [295, 171] on div "SN" at bounding box center [295, 172] width 12 height 7
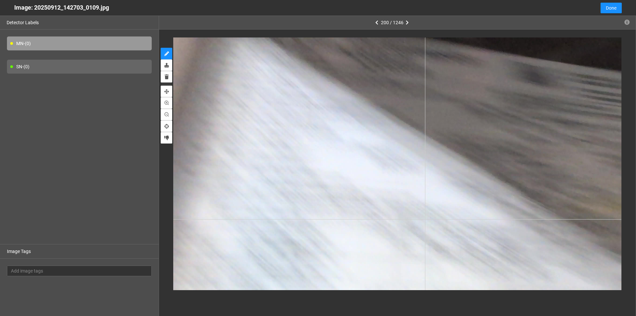
type input "11"
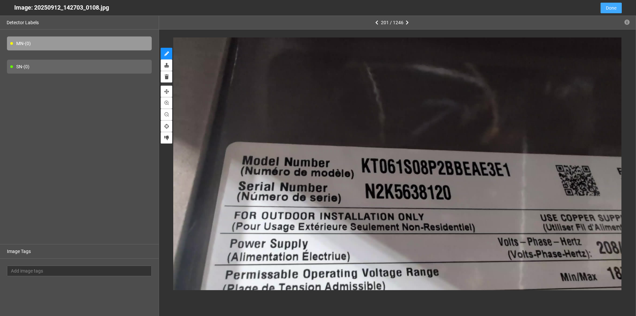
click at [613, 10] on span "Done" at bounding box center [611, 7] width 11 height 7
